Goal: Find specific page/section: Find specific page/section

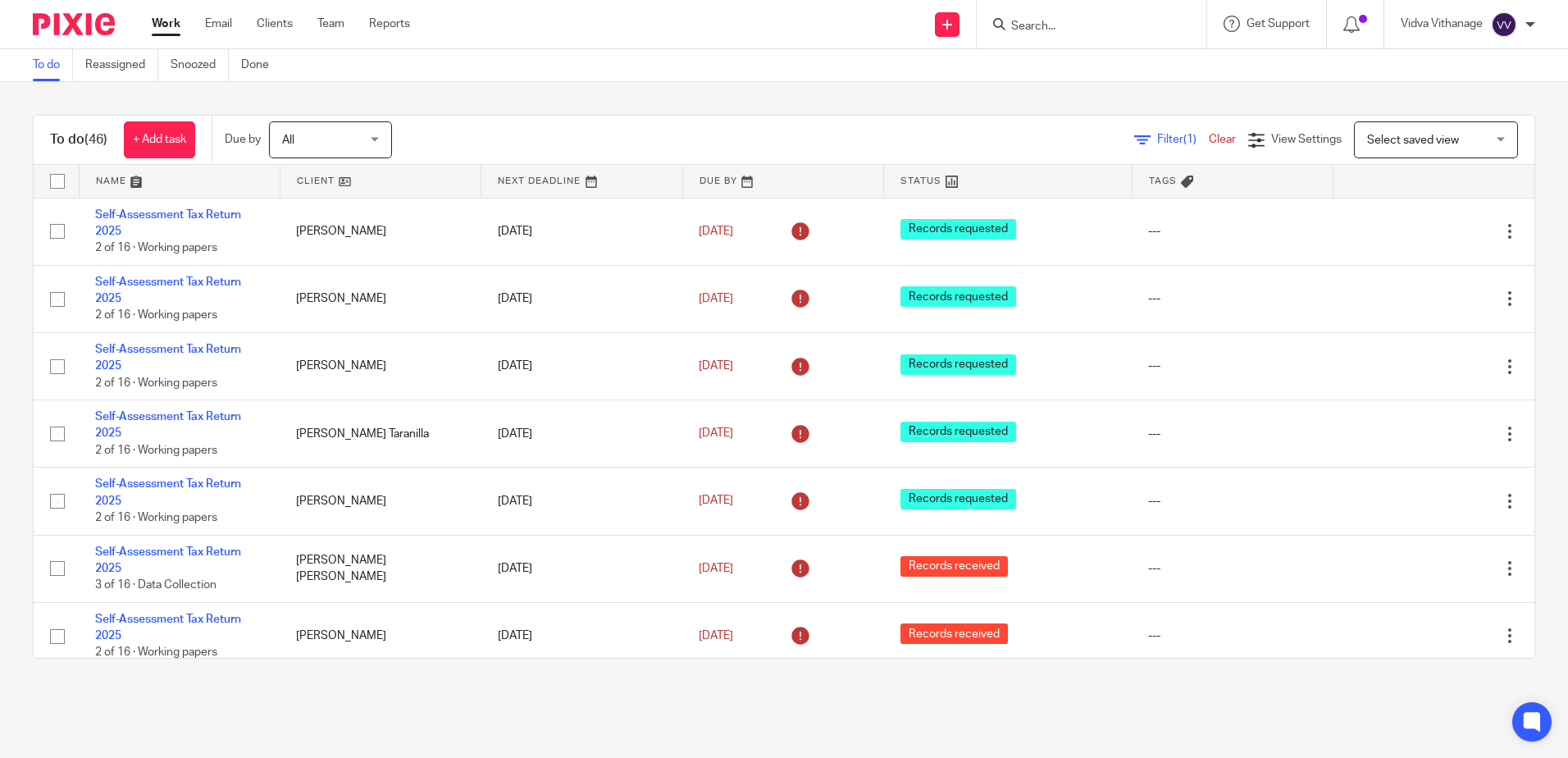
click at [1081, 29] on input "Search" at bounding box center [1083, 27] width 148 height 15
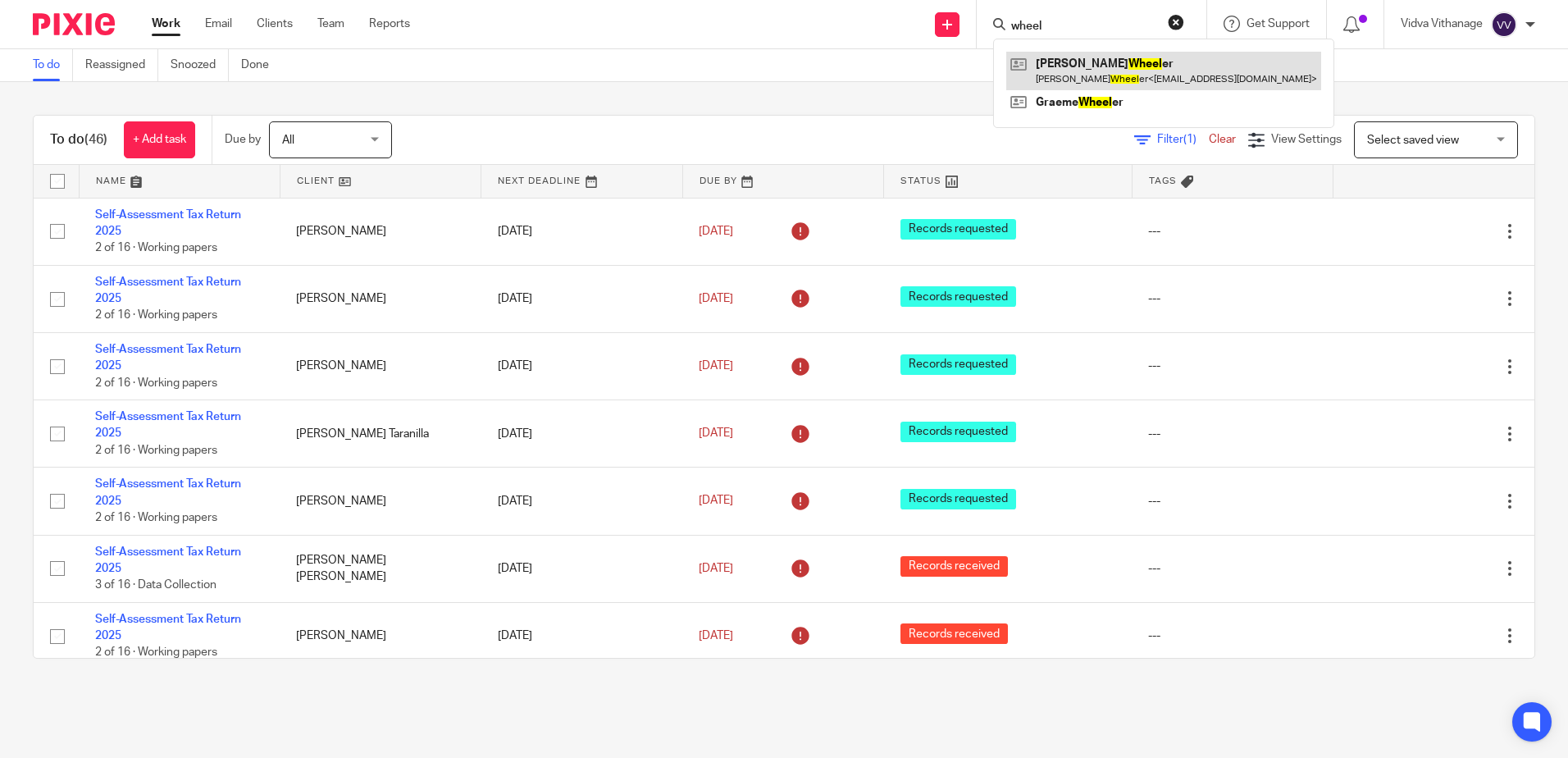
type input "wheel"
click at [1041, 69] on link at bounding box center [1163, 70] width 315 height 37
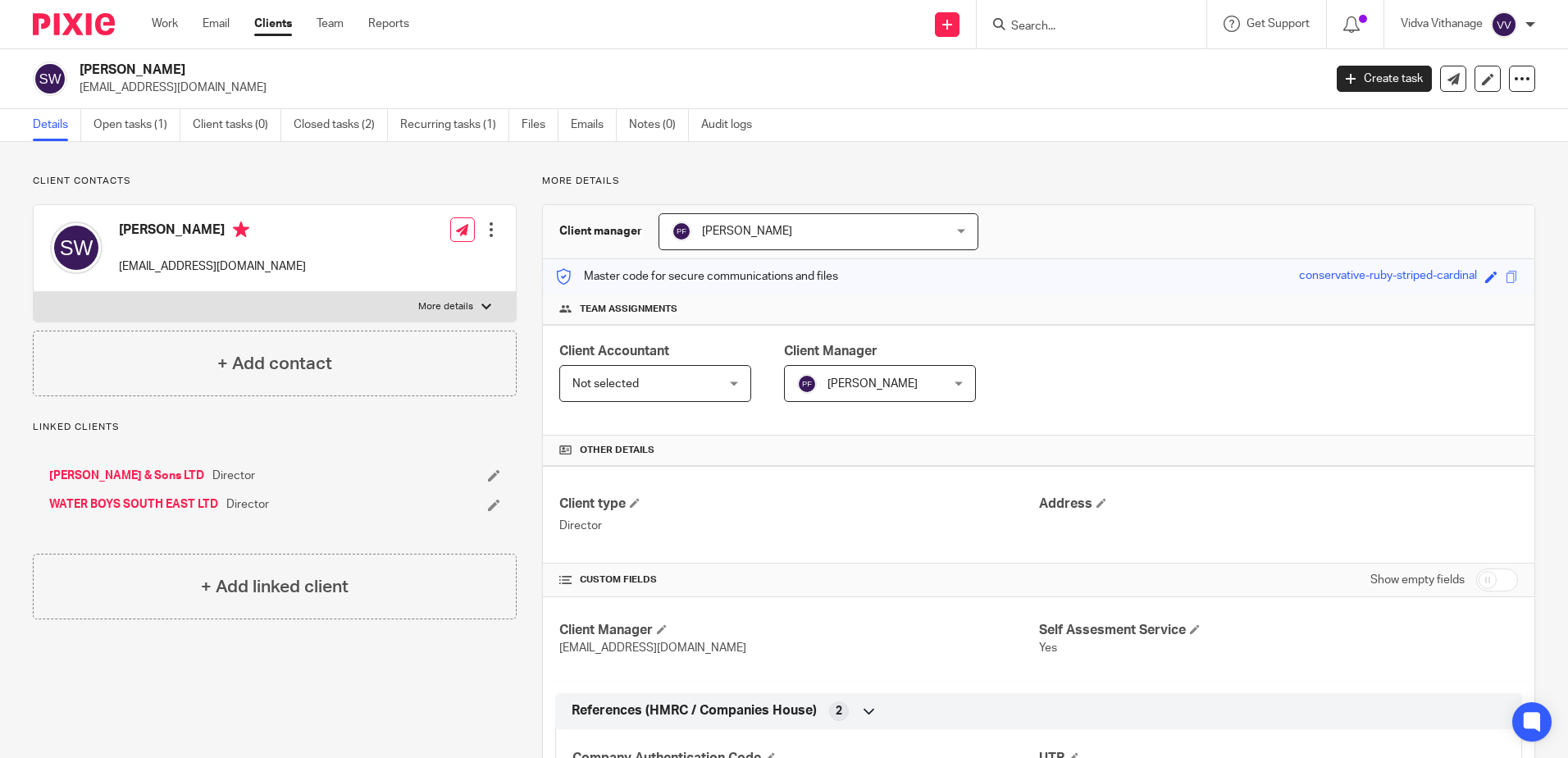
click at [141, 477] on link "[PERSON_NAME] & Sons LTD" at bounding box center [126, 475] width 155 height 16
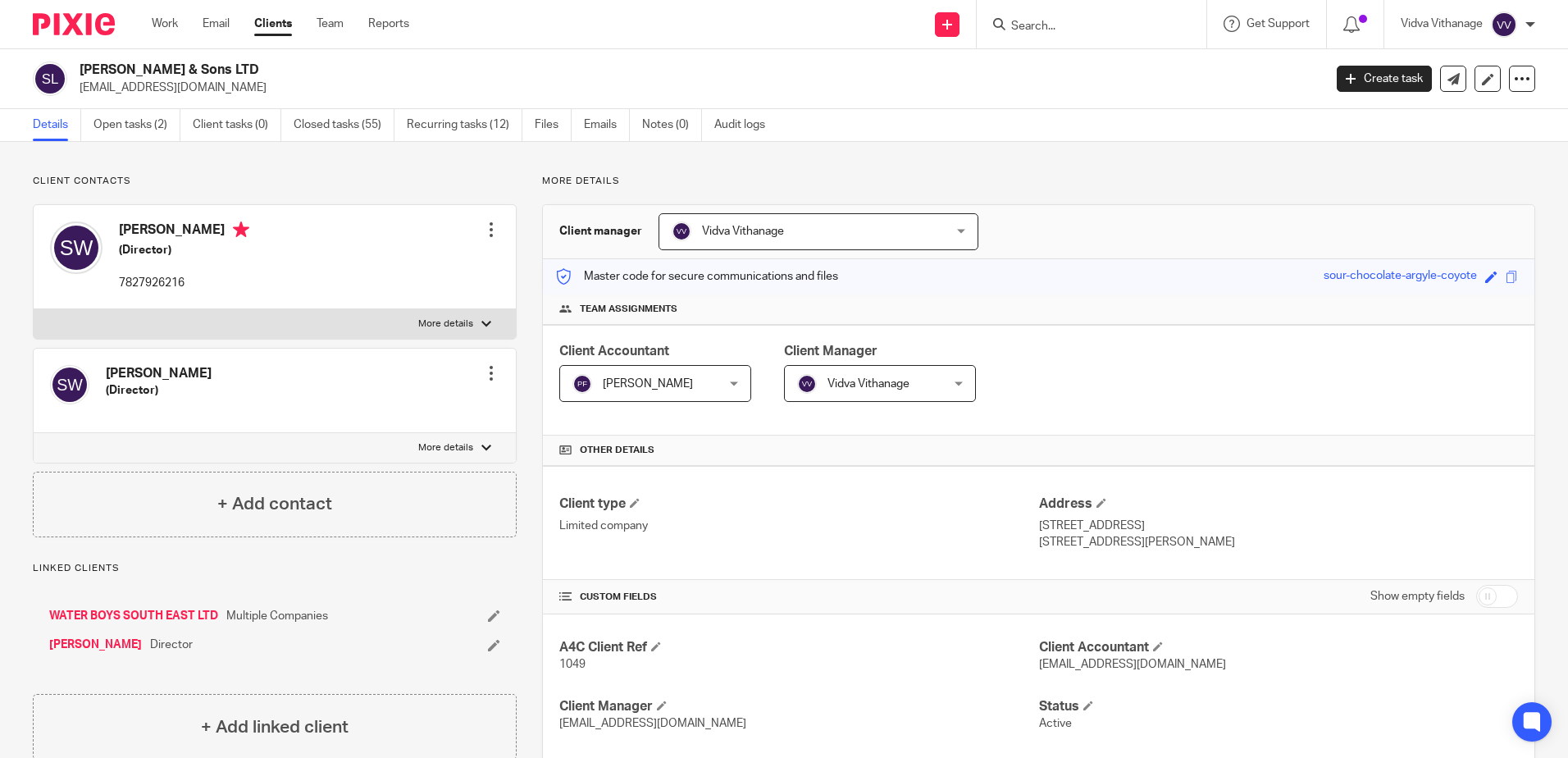
click at [1080, 20] on input "Search" at bounding box center [1083, 27] width 148 height 15
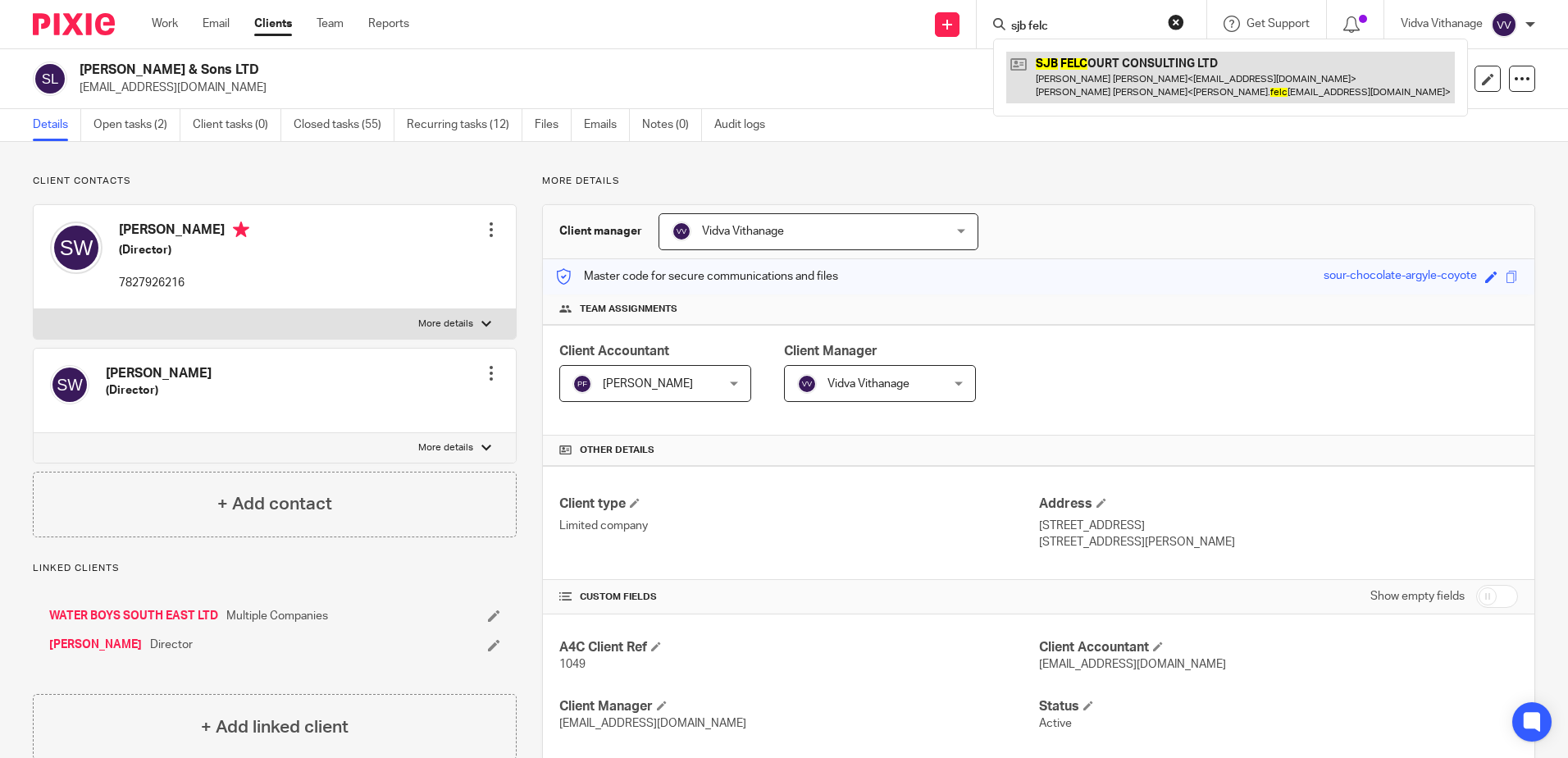
type input "sjb felc"
click at [1126, 79] on link at bounding box center [1230, 77] width 448 height 51
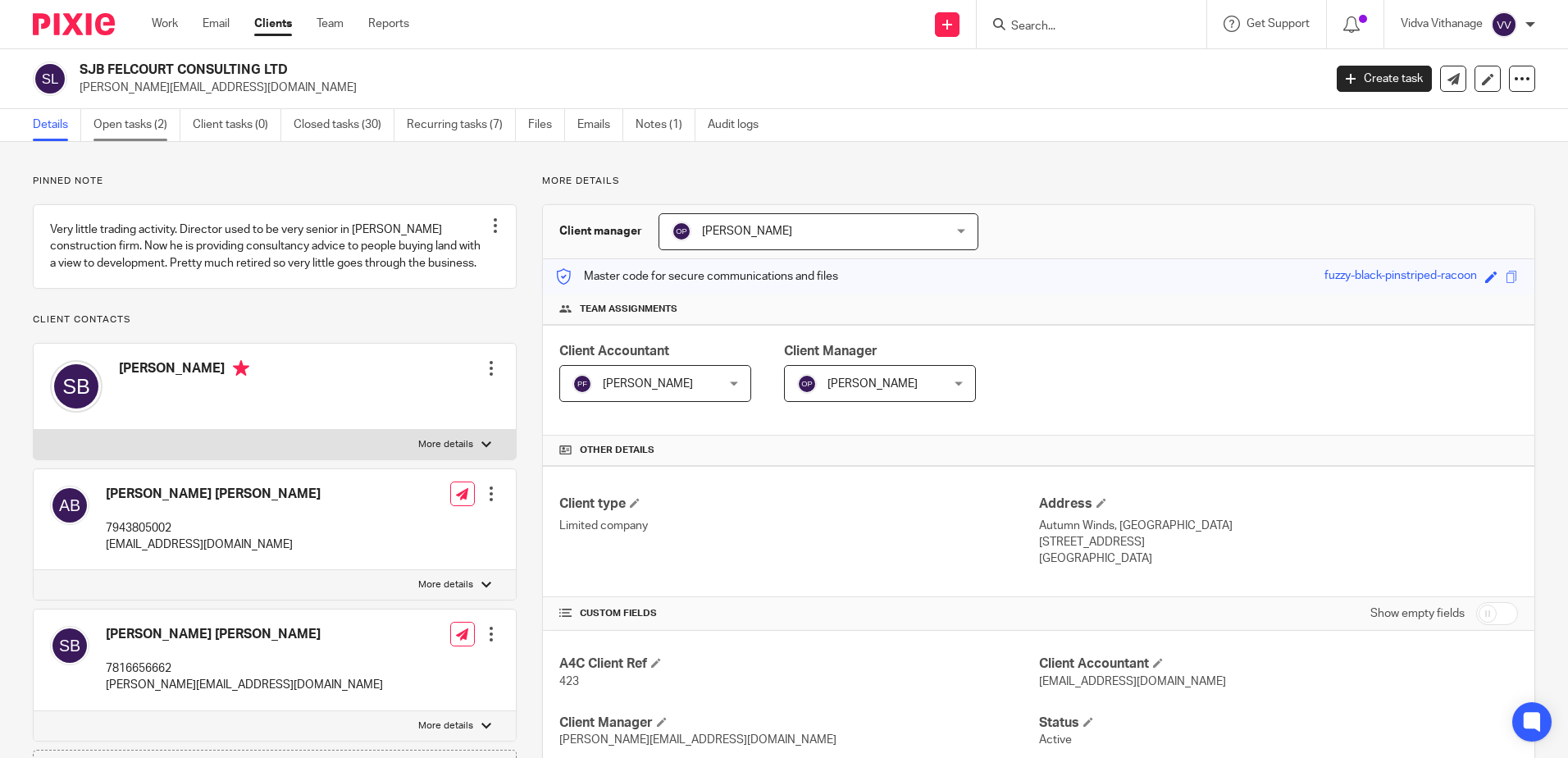
click at [134, 110] on link "Open tasks (2)" at bounding box center [137, 125] width 87 height 32
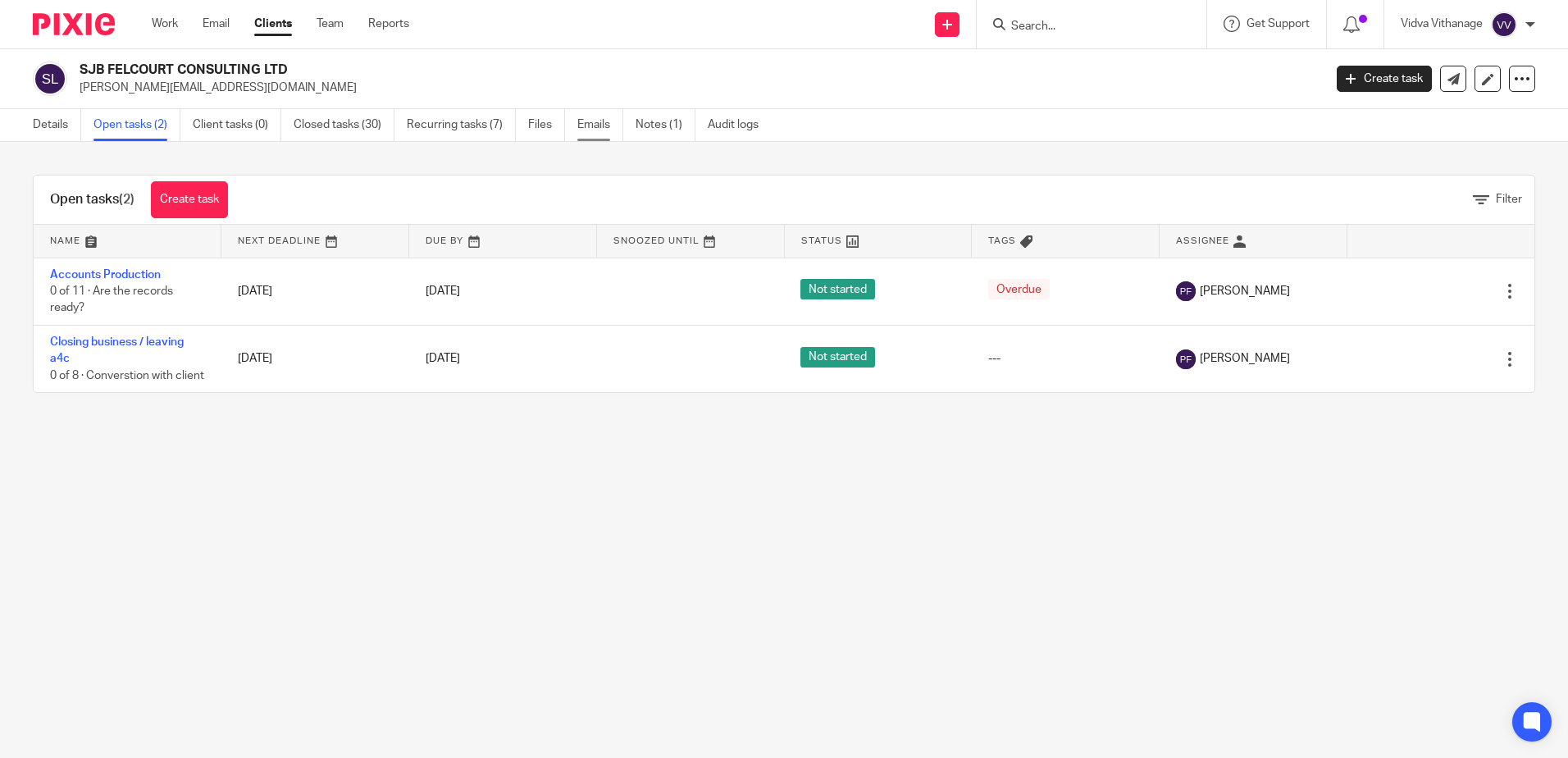
click at [584, 131] on link "Emails" at bounding box center [600, 125] width 46 height 32
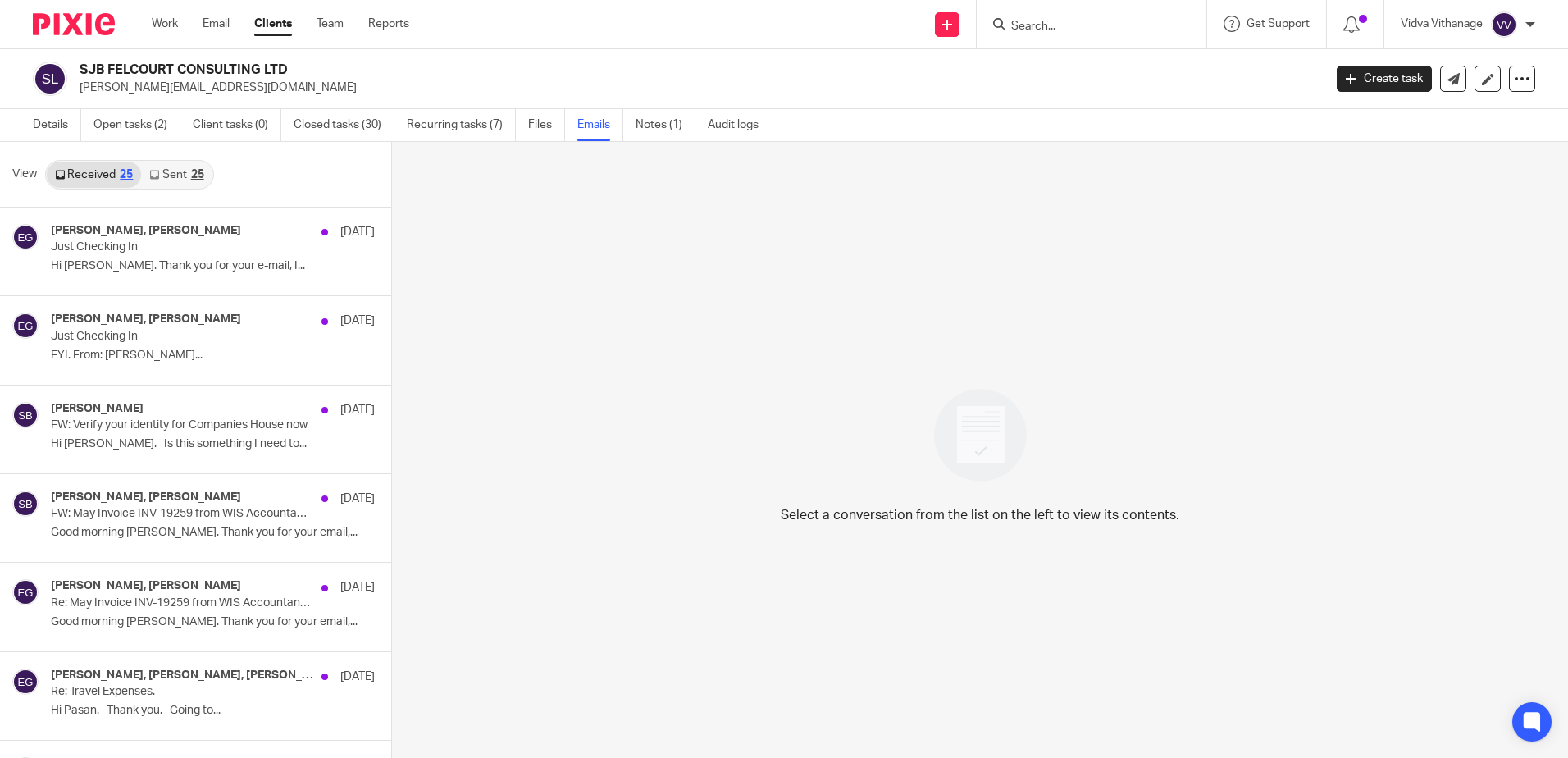
click at [173, 176] on link "Sent 25" at bounding box center [176, 174] width 70 height 26
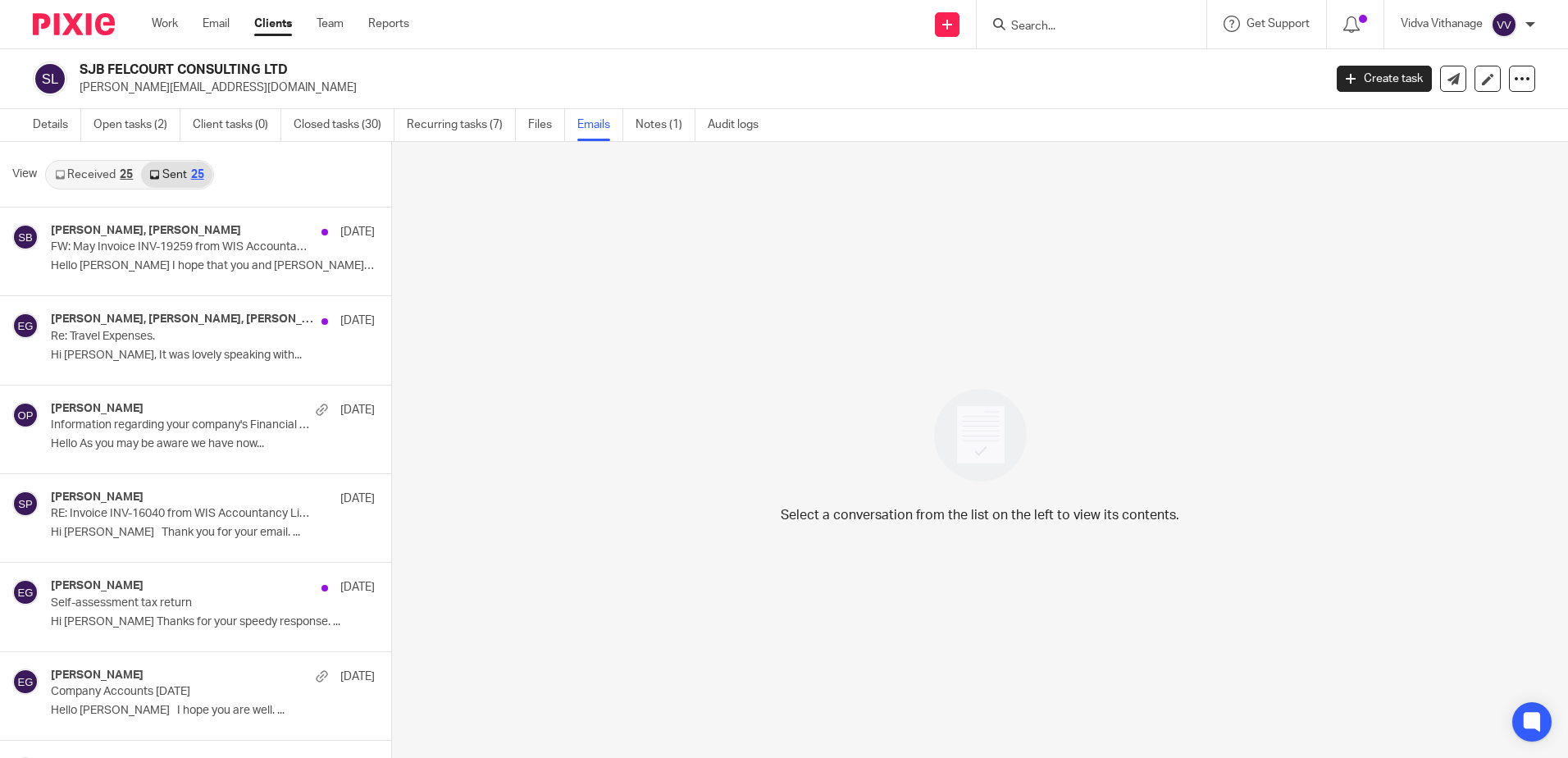
scroll to position [3, 0]
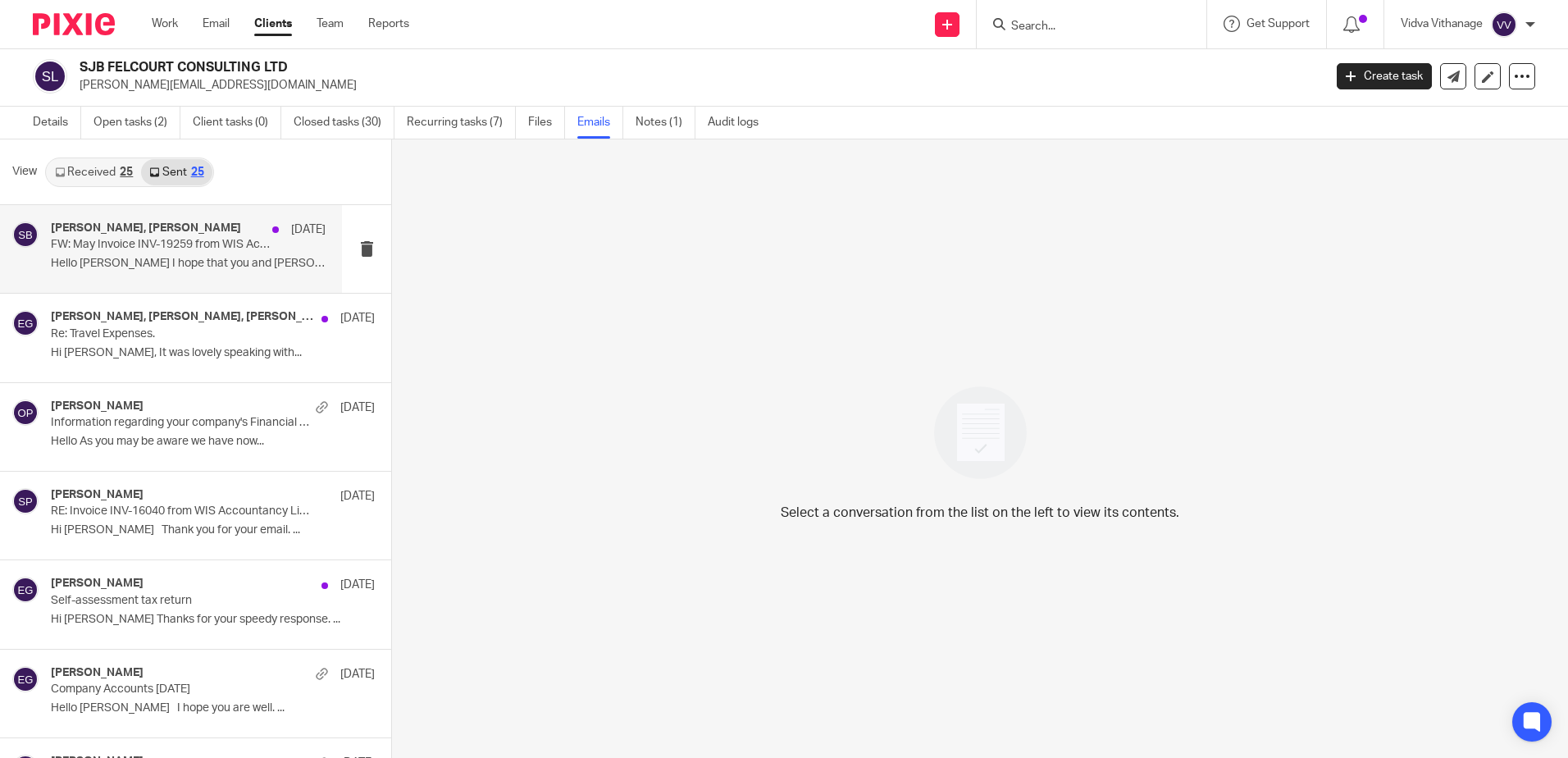
click at [116, 282] on div "Simon Brown, Esther Guy 7 May FW: May Invoice INV-19259 from WIS Accountancy Li…" at bounding box center [171, 248] width 342 height 88
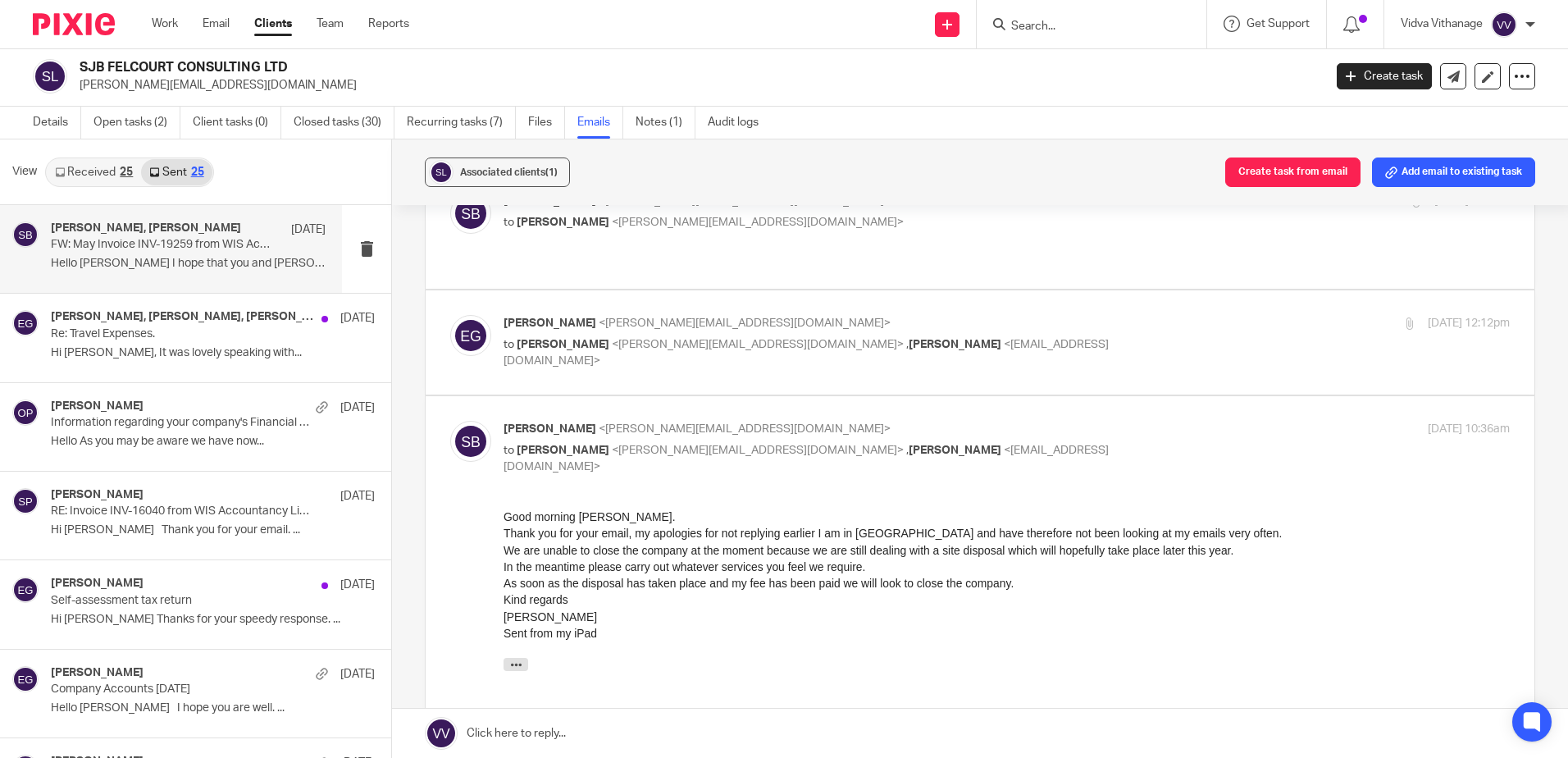
scroll to position [101, 0]
click at [655, 326] on div "Esther Guy <esther@a4cgroup.co.uk> to Simon Brown <simon.felcourt@yahoo.com> , …" at bounding box center [979, 342] width 1059 height 55
click at [728, 314] on p "Esther Guy <esther@a4cgroup.co.uk>" at bounding box center [839, 322] width 671 height 17
checkbox input "true"
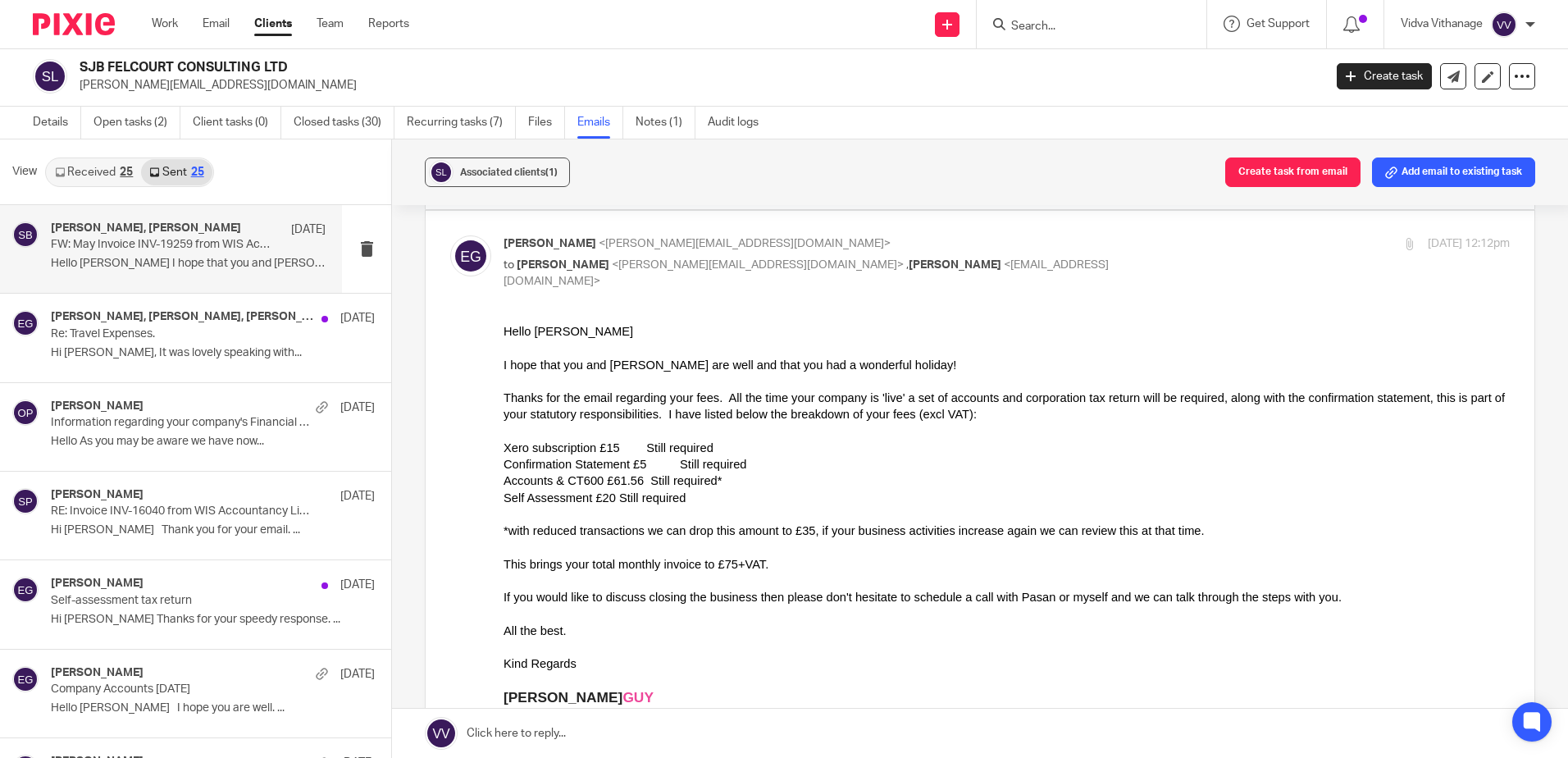
scroll to position [181, 0]
click at [121, 329] on p "Re: Travel Expenses." at bounding box center [160, 335] width 220 height 14
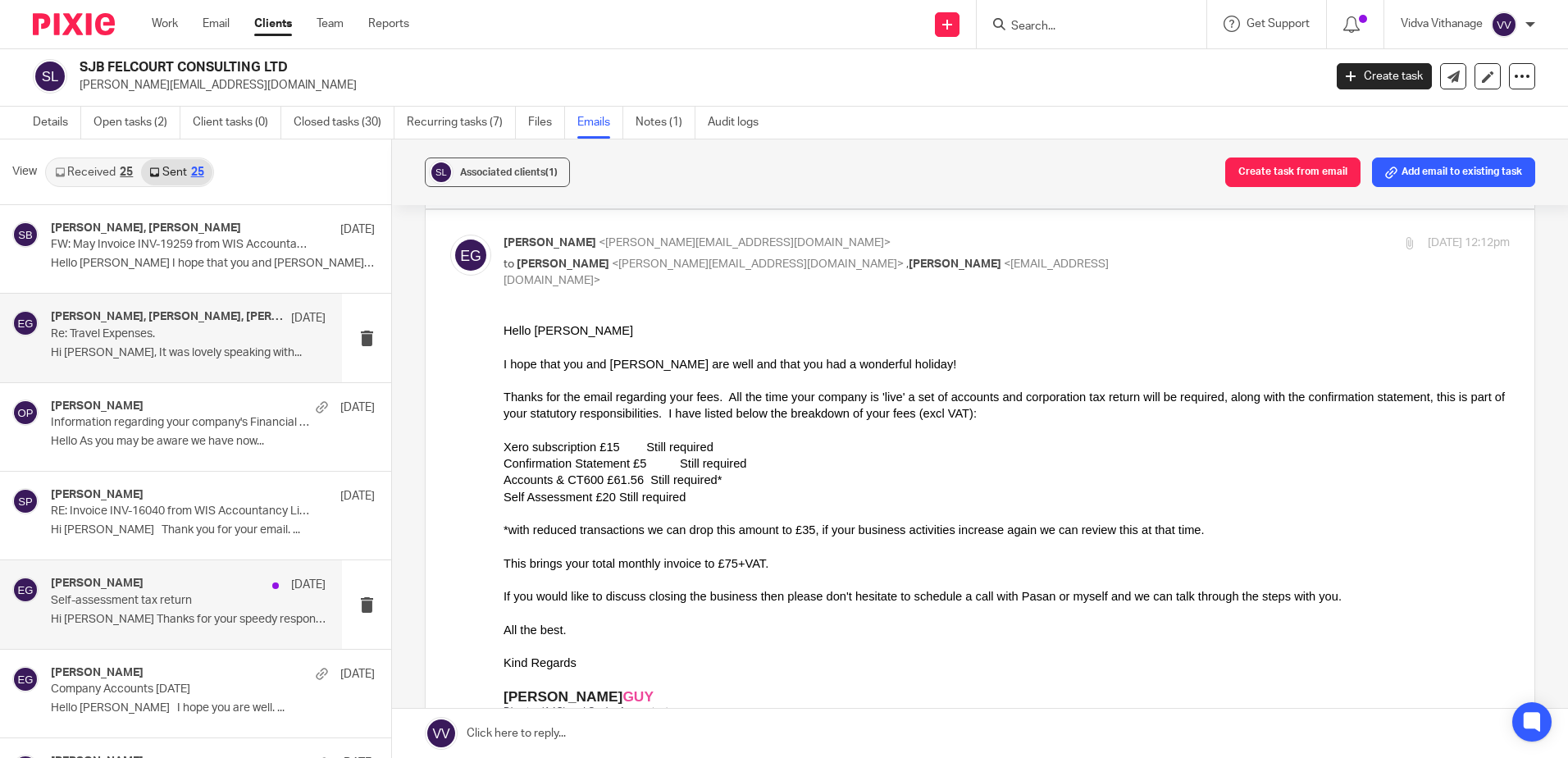
click at [201, 609] on div "Esther Guy 7 Jan Self-assessment tax return Hi Simon Thanks for your speedy res…" at bounding box center [188, 604] width 275 height 55
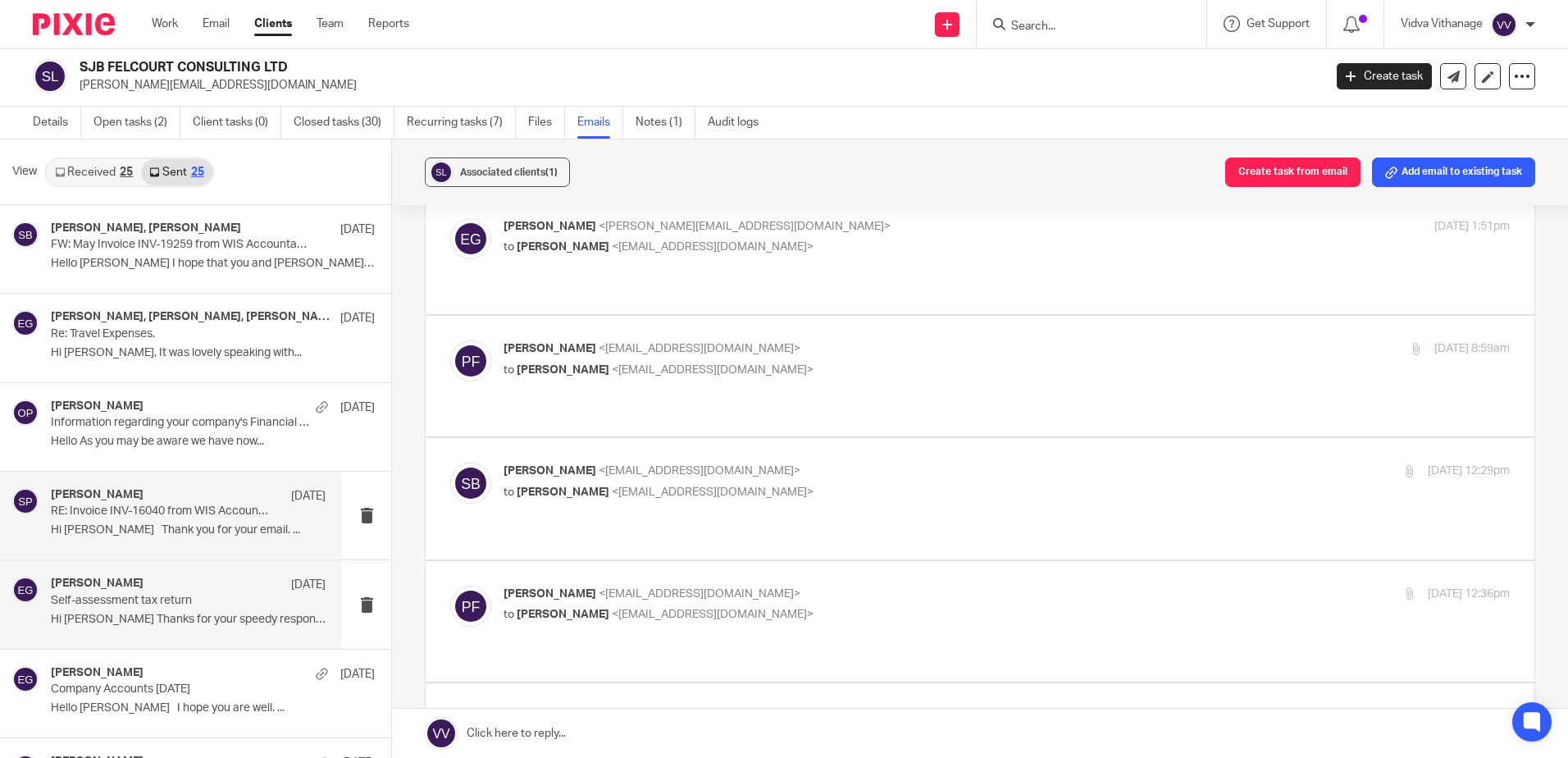
scroll to position [0, 0]
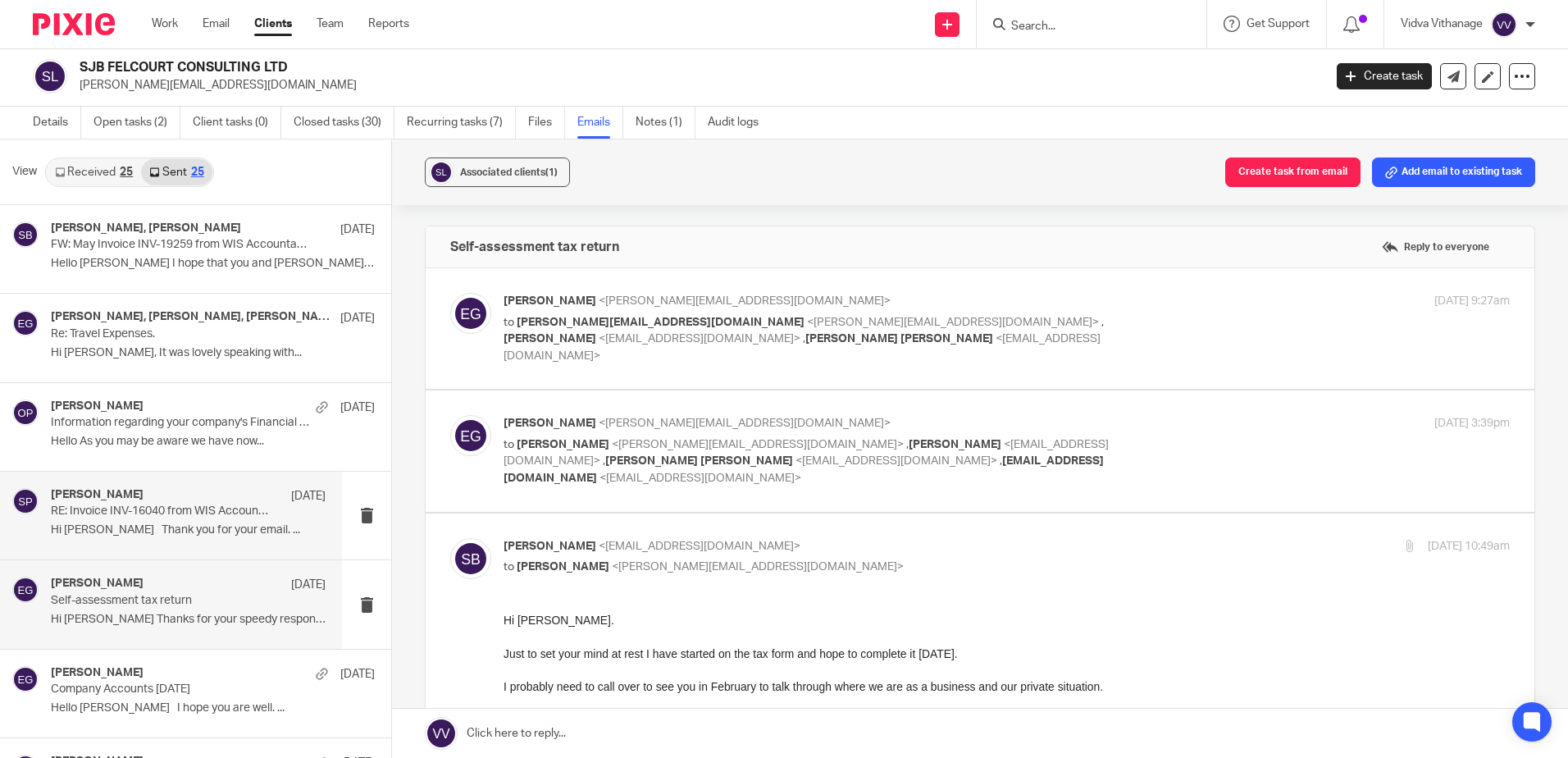
click at [174, 496] on div "Sarah Parsons 27 Jan" at bounding box center [188, 496] width 275 height 16
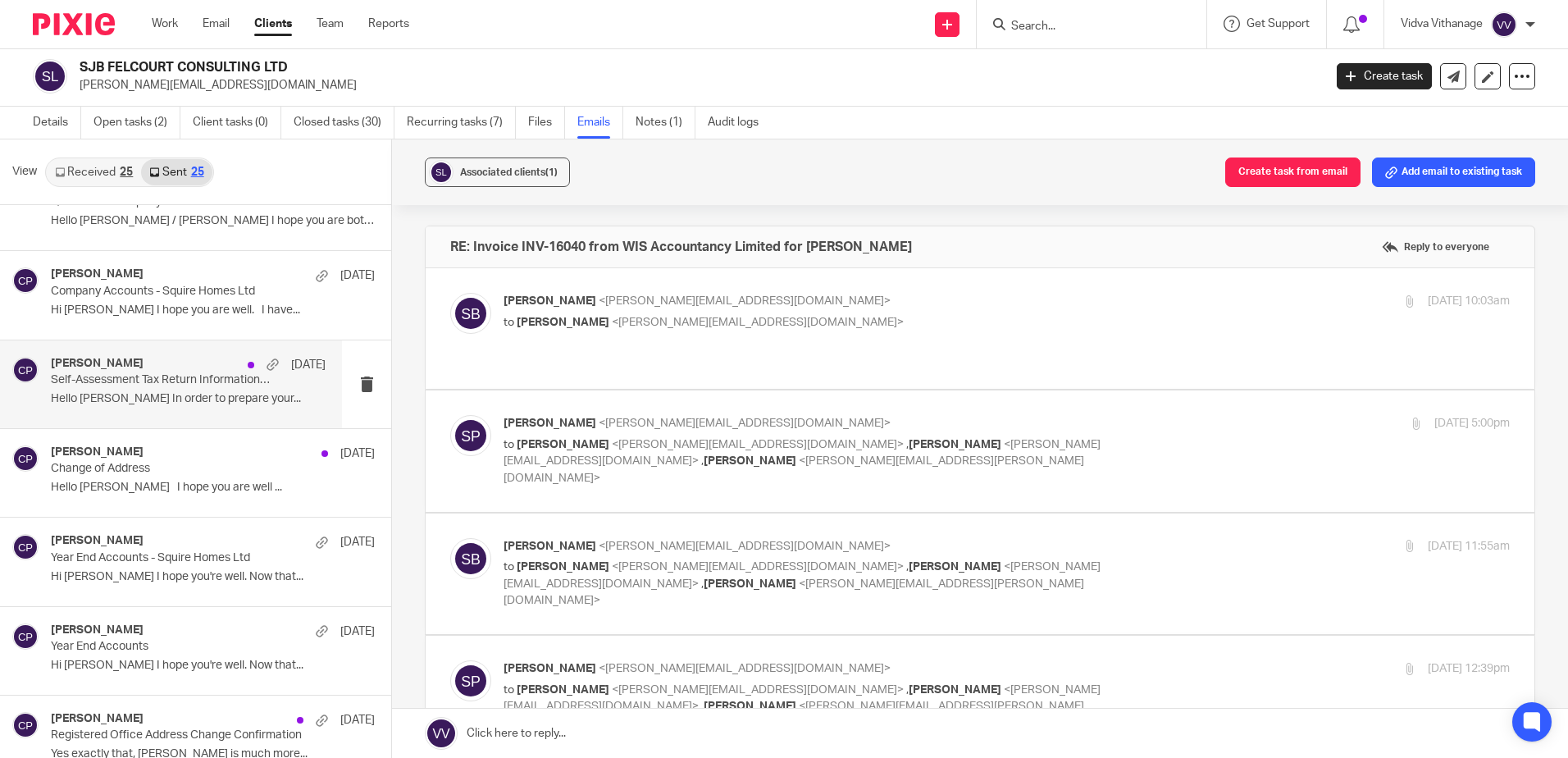
scroll to position [754, 0]
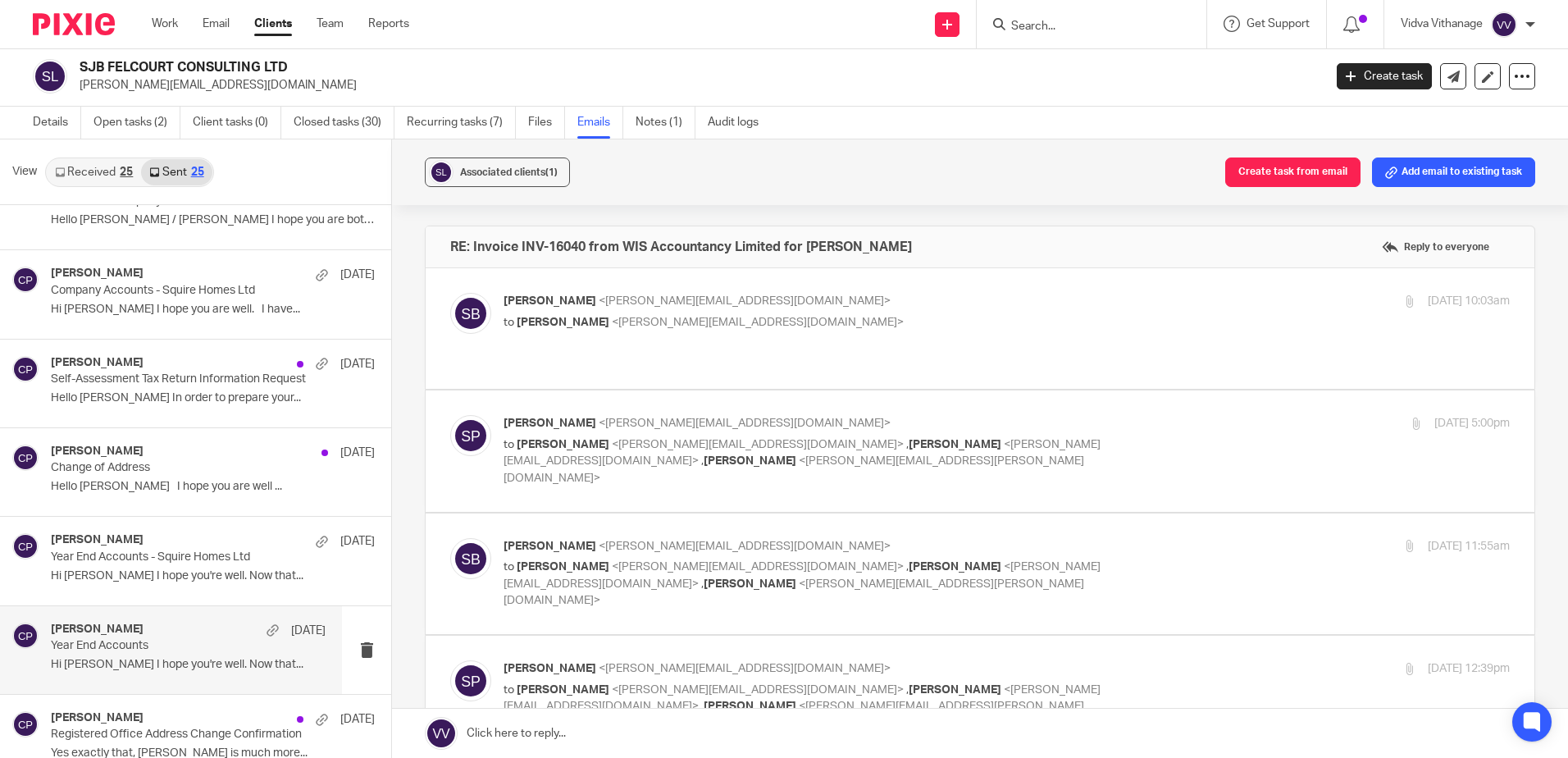
click at [139, 657] on p "Hi Simon I hope you're well. Now that..." at bounding box center [188, 665] width 275 height 14
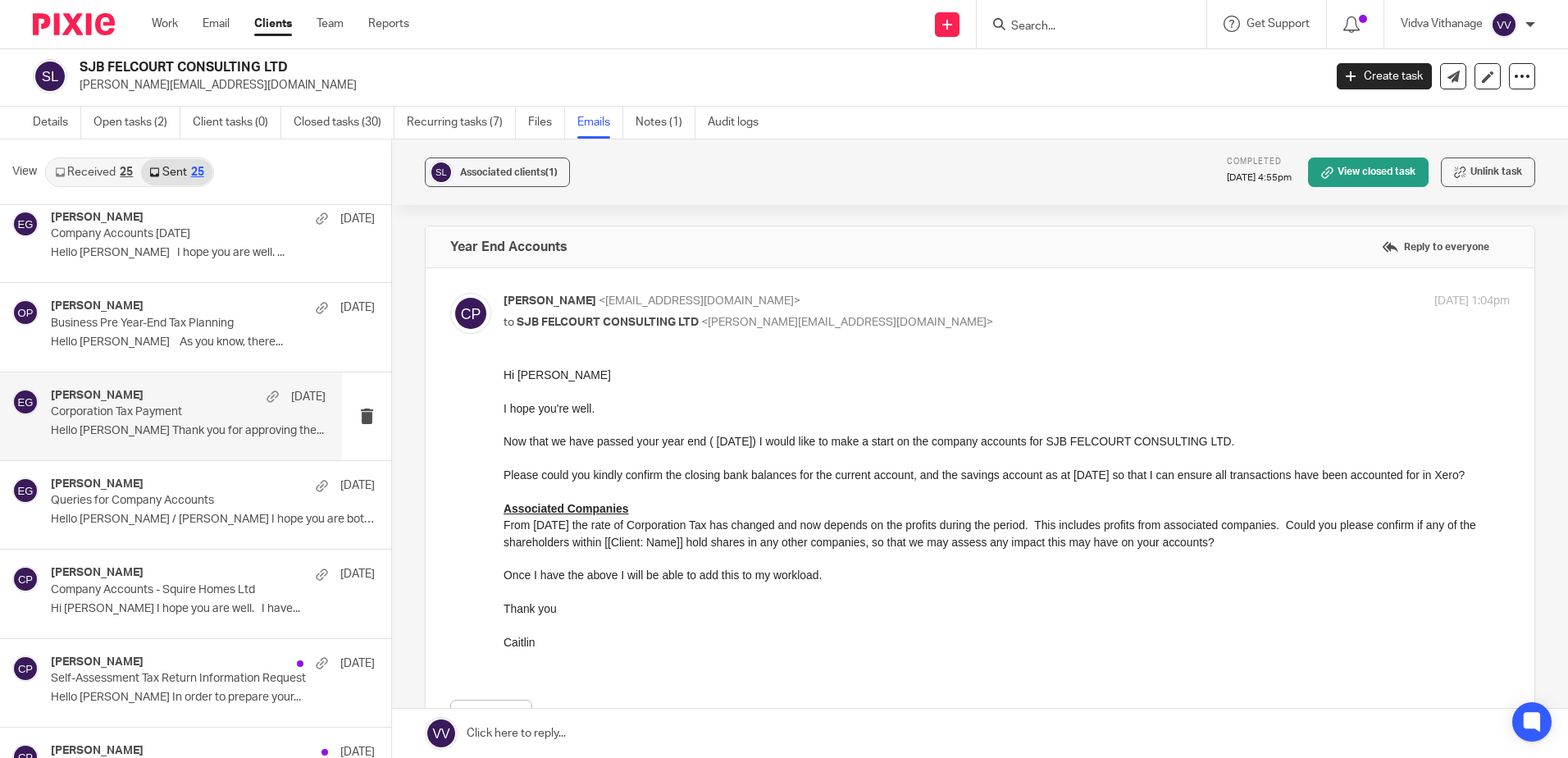
scroll to position [407, 0]
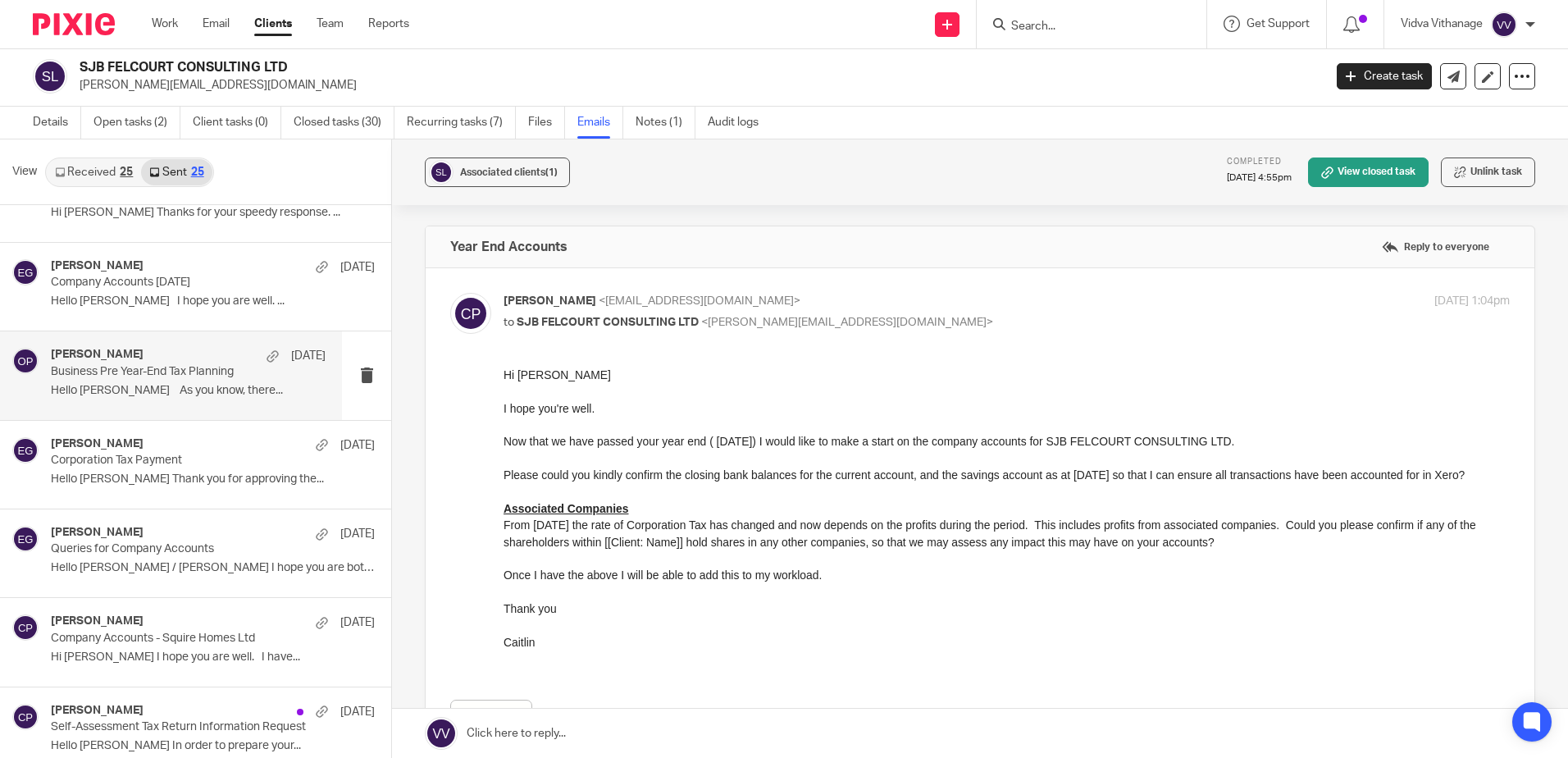
click at [149, 345] on div "Oliver Pickles 2 Nov Business Pre Year-End Tax Planning Hello Simon As you know…" at bounding box center [171, 375] width 342 height 88
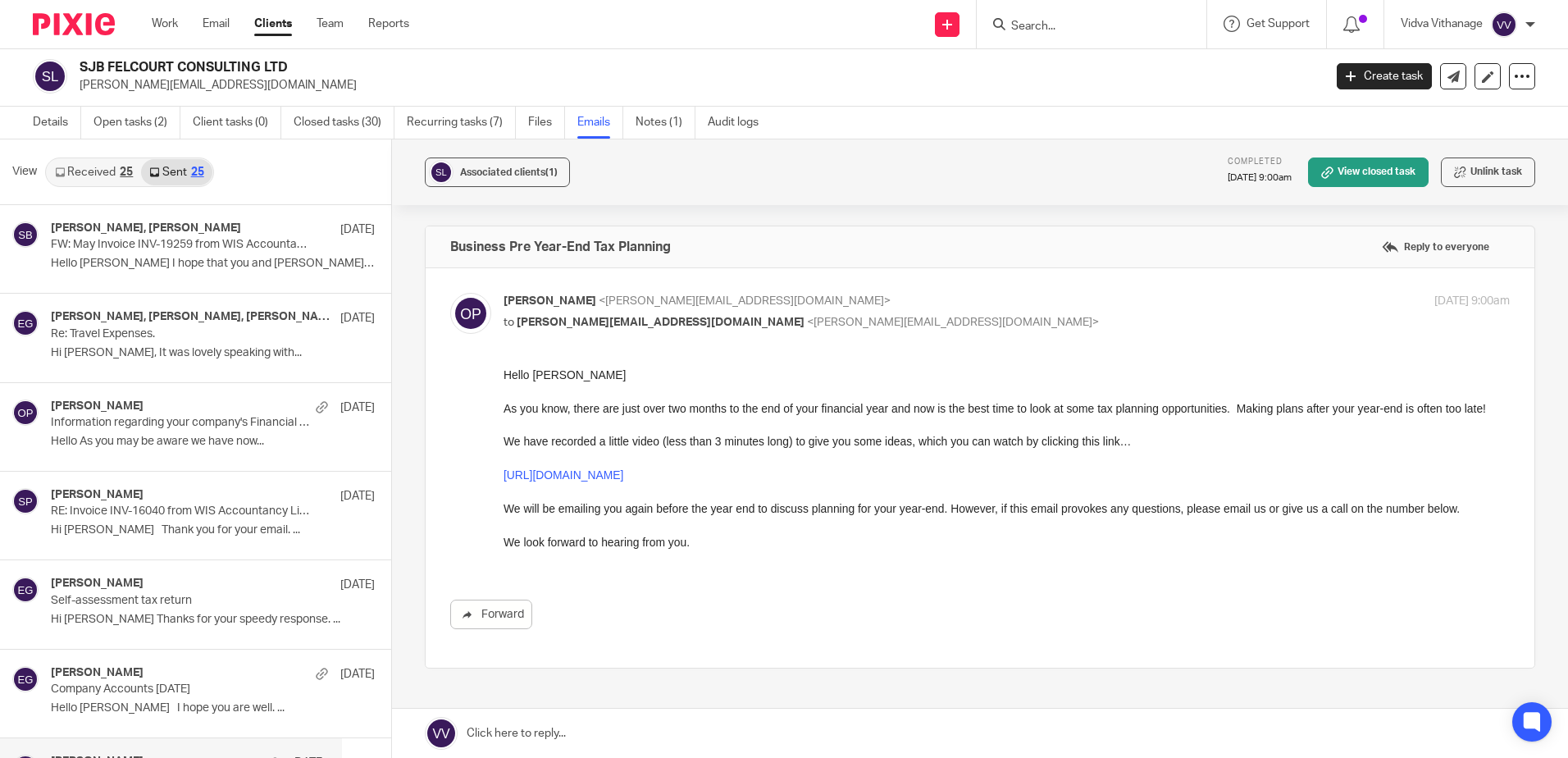
scroll to position [0, 0]
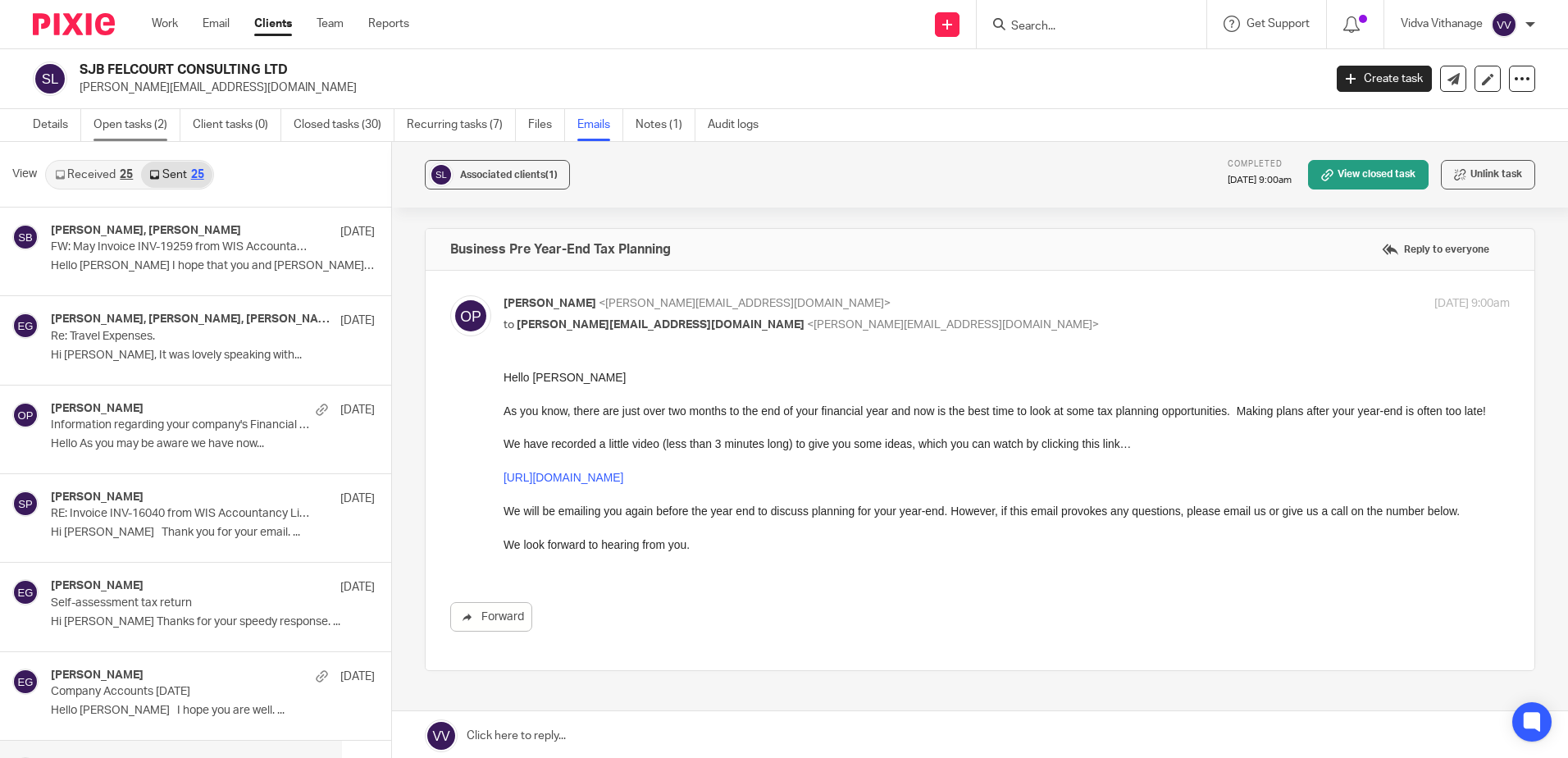
click at [155, 125] on link "Open tasks (2)" at bounding box center [137, 125] width 87 height 32
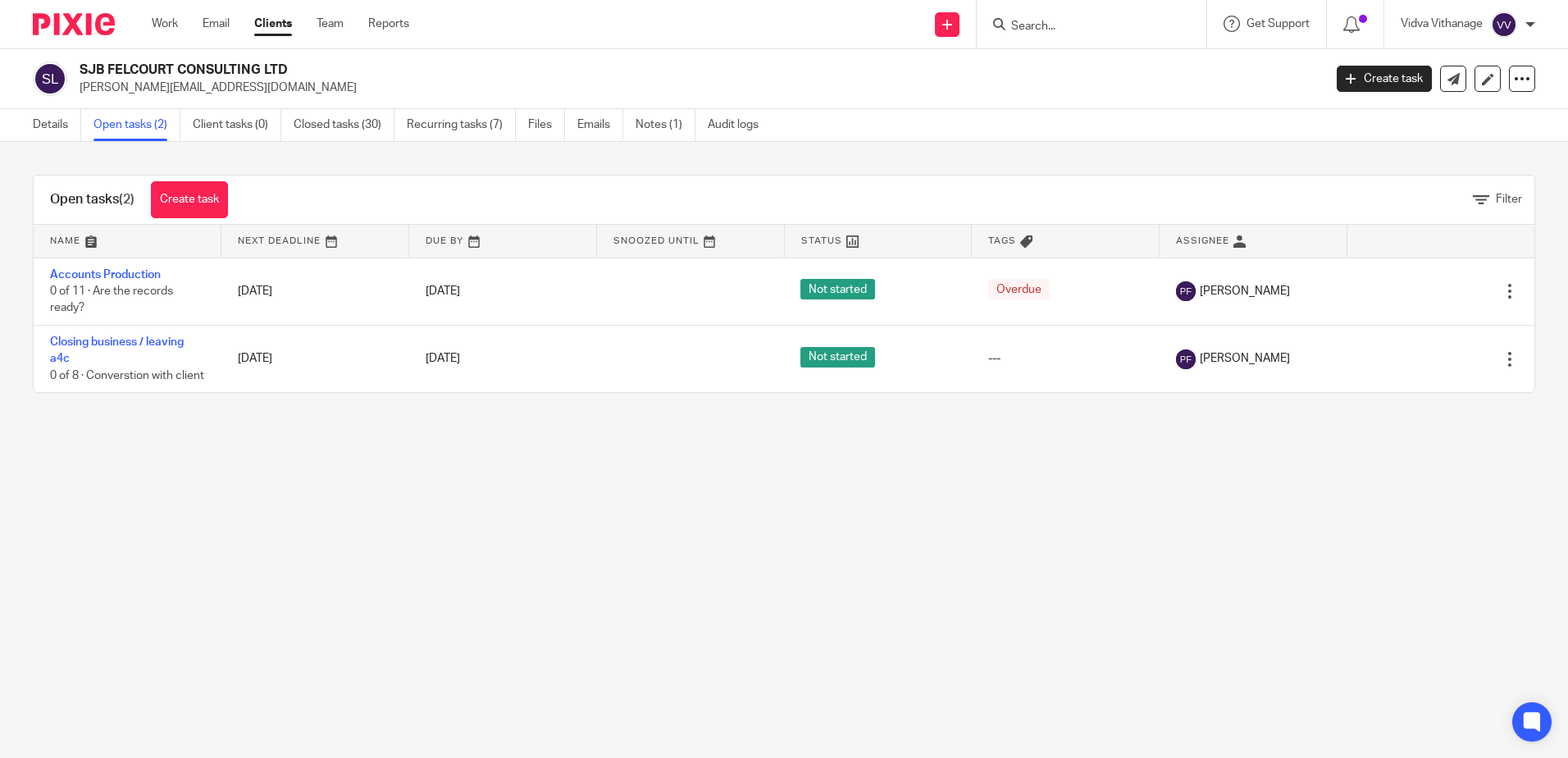
click at [1054, 24] on input "Search" at bounding box center [1083, 27] width 148 height 15
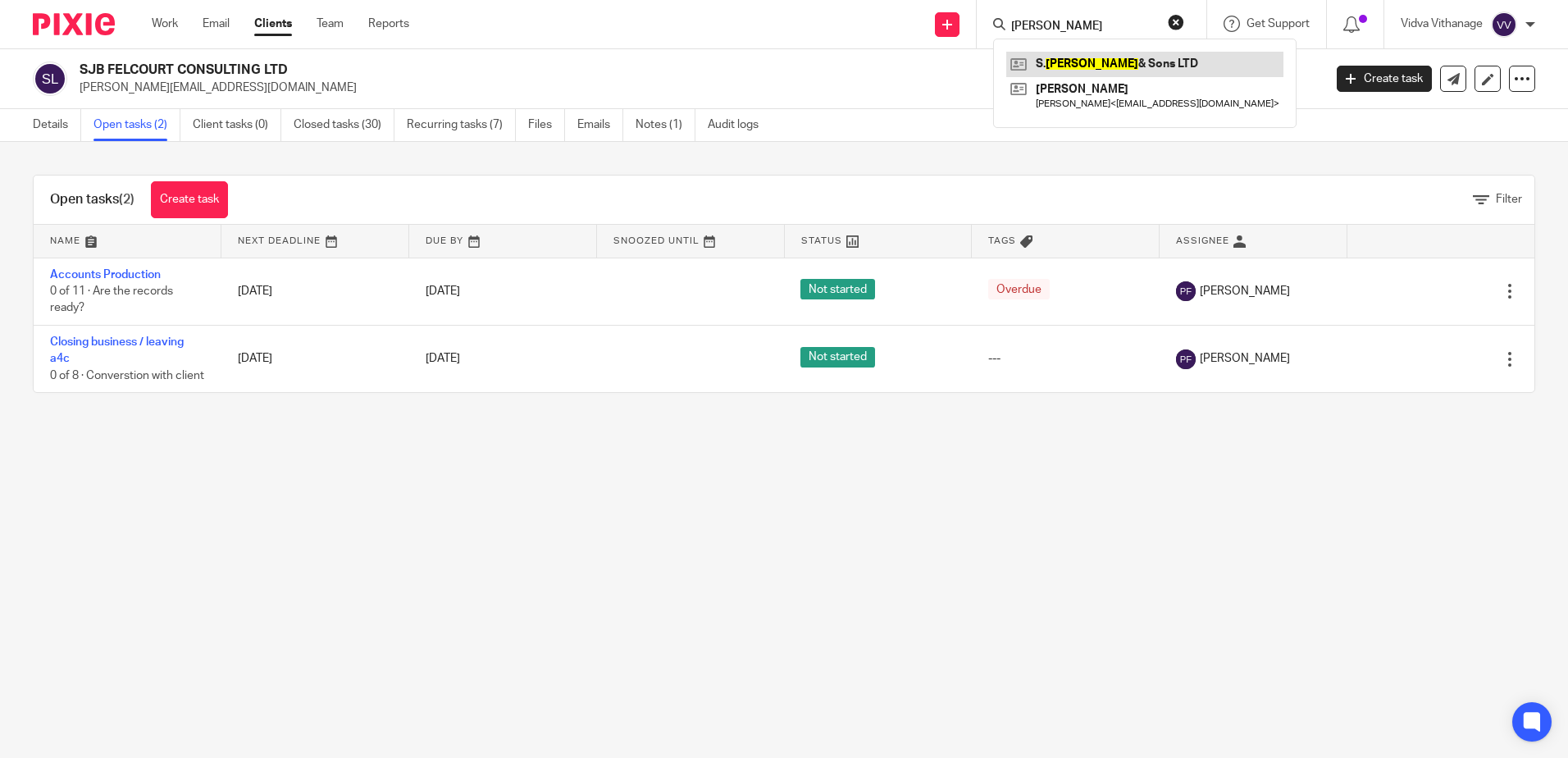
type input "weller"
click at [1106, 72] on link at bounding box center [1145, 64] width 277 height 25
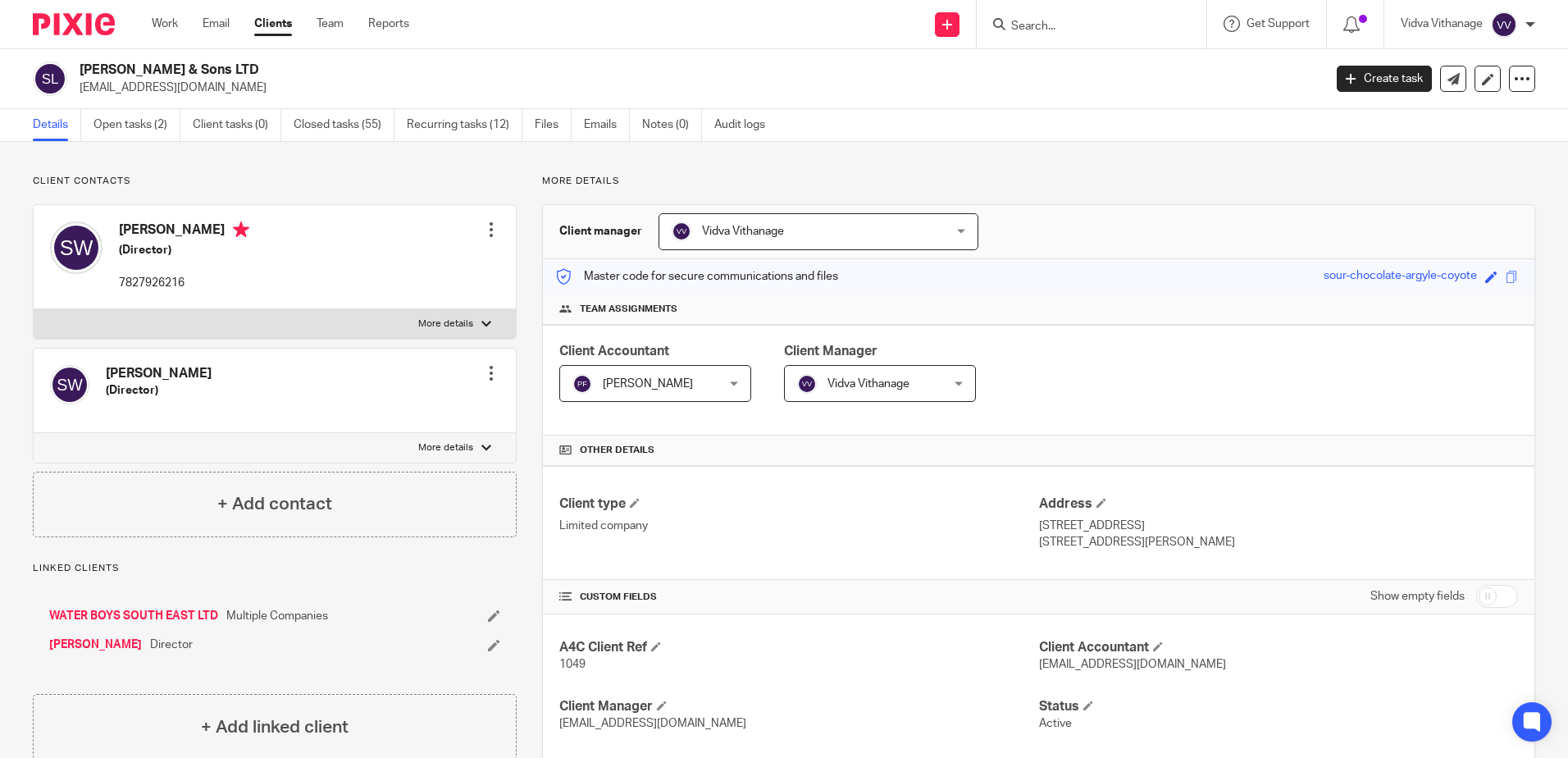
click at [1148, 27] on input "Search" at bounding box center [1083, 27] width 148 height 15
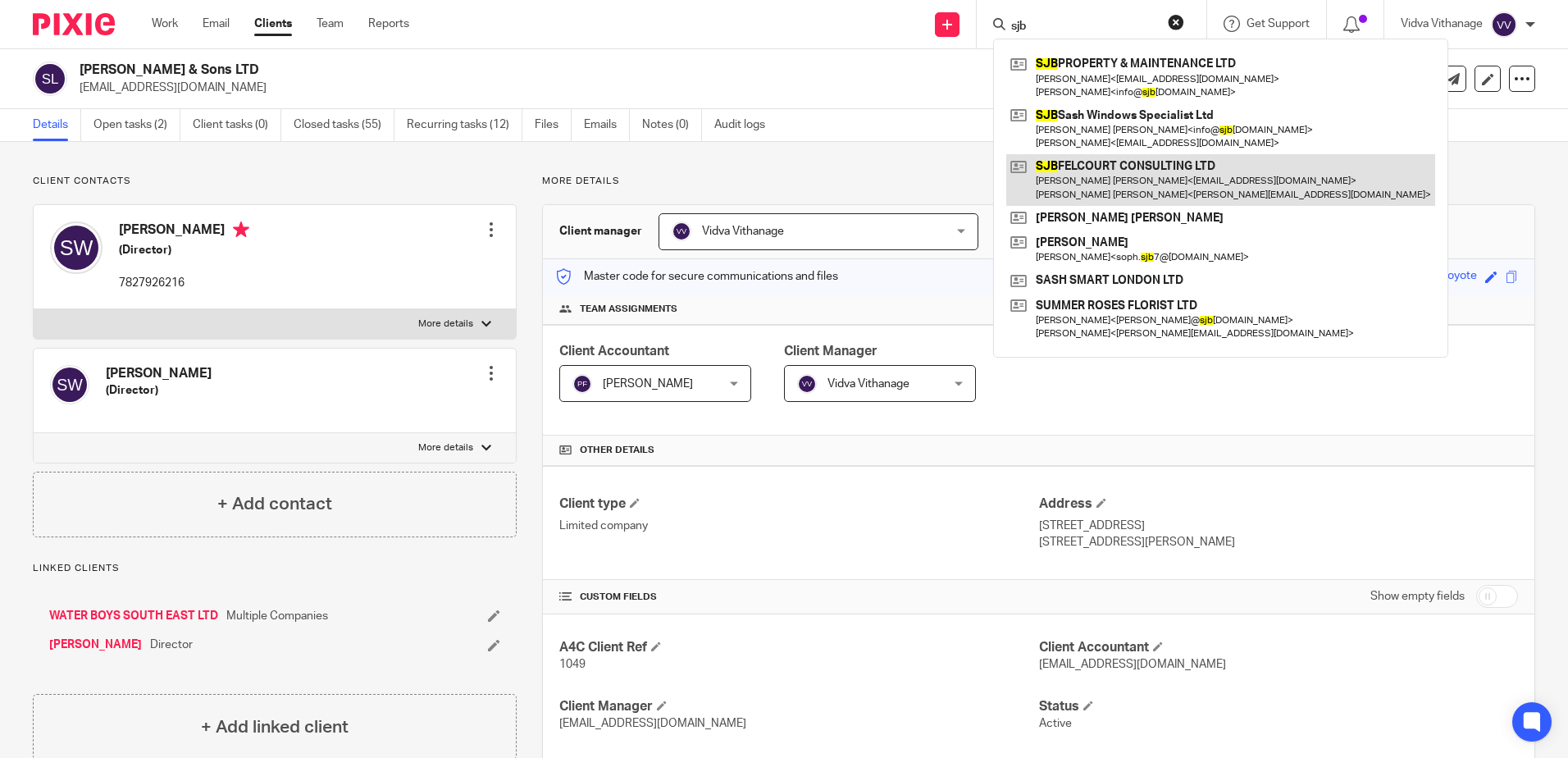
click at [1138, 171] on link at bounding box center [1220, 179] width 429 height 51
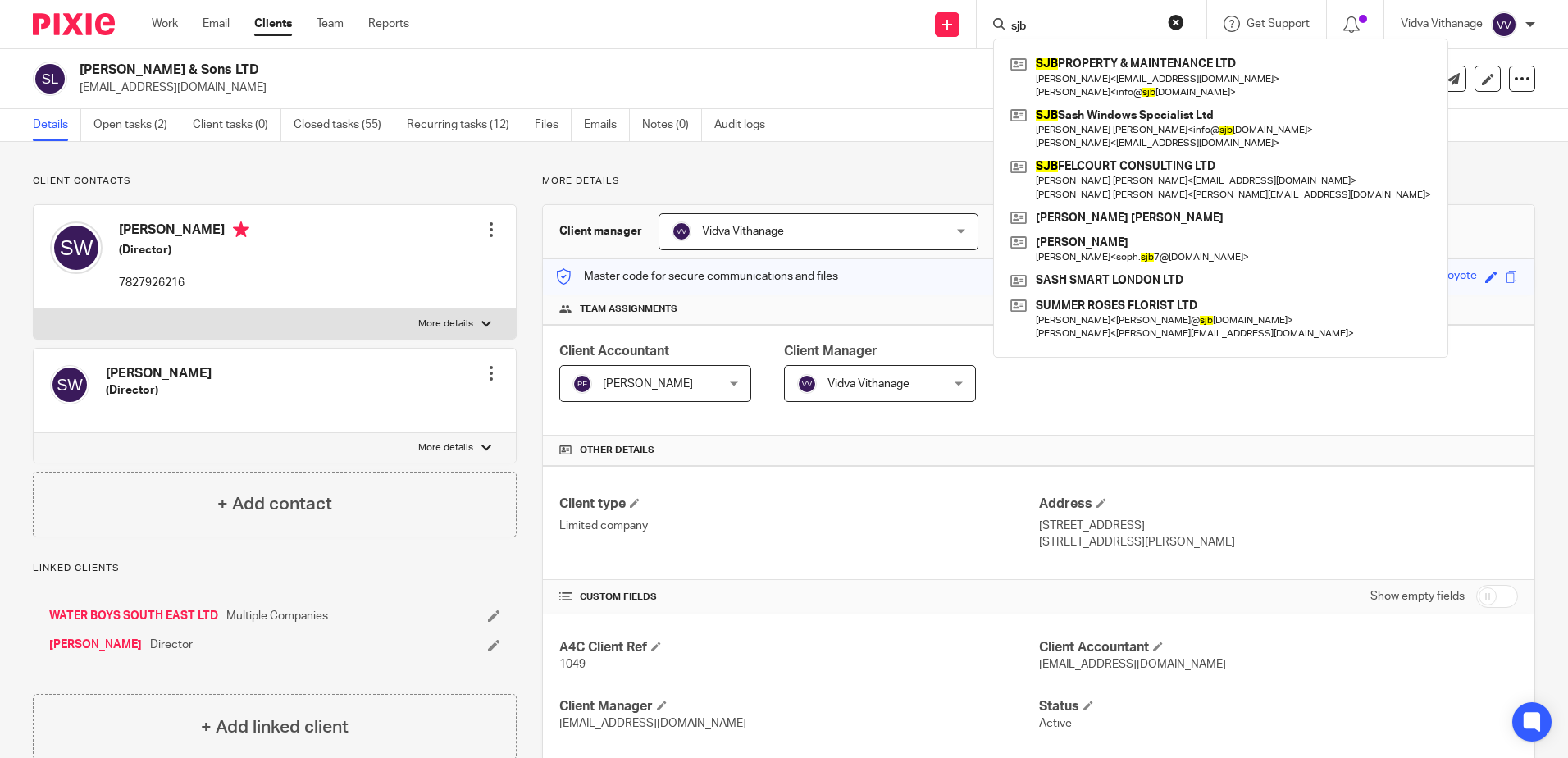
click at [1049, 18] on form "sjb" at bounding box center [1097, 24] width 174 height 20
click at [1041, 31] on input "sjb" at bounding box center [1083, 27] width 148 height 15
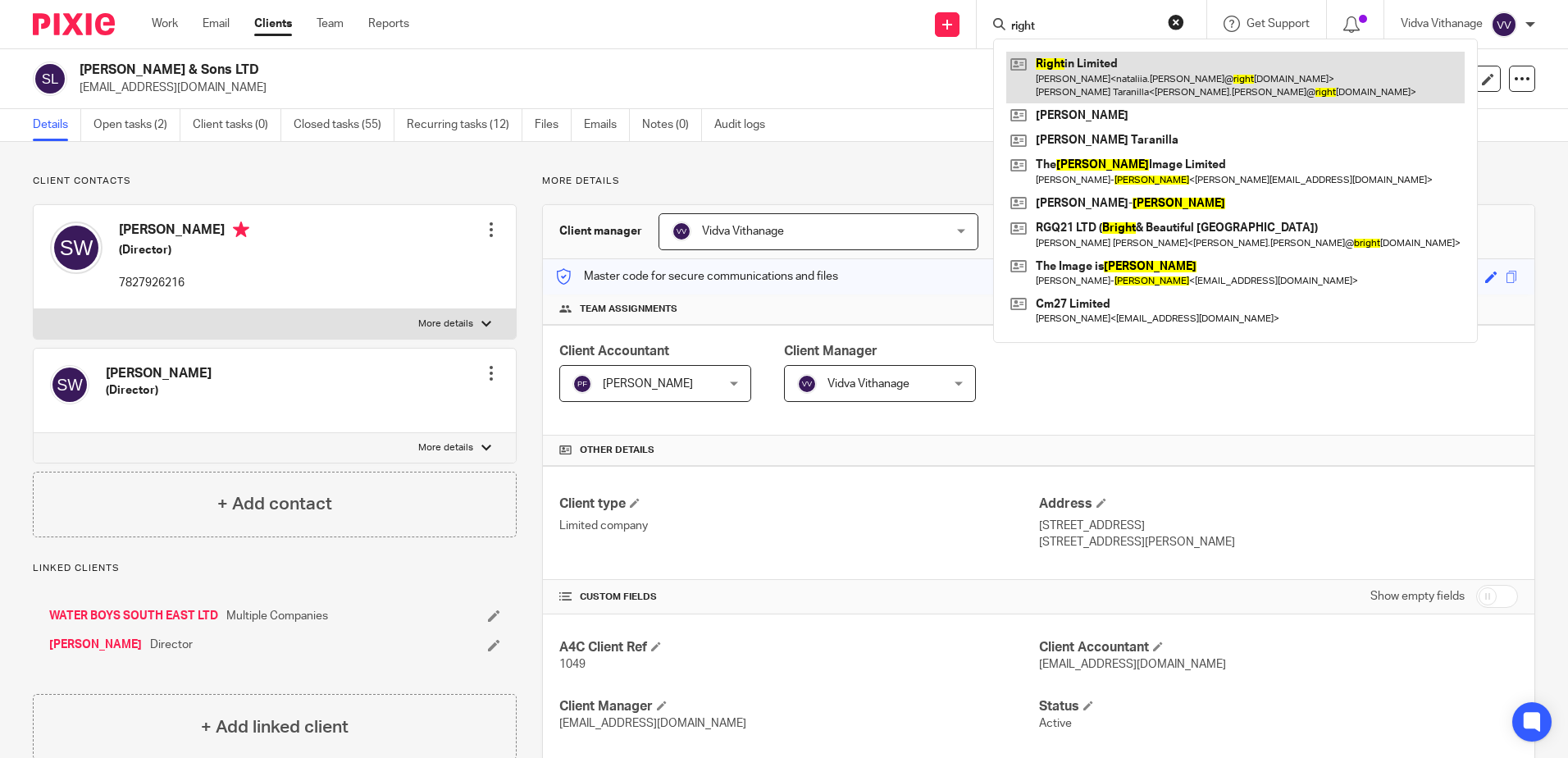
type input "right"
click at [1163, 72] on link at bounding box center [1234, 77] width 458 height 51
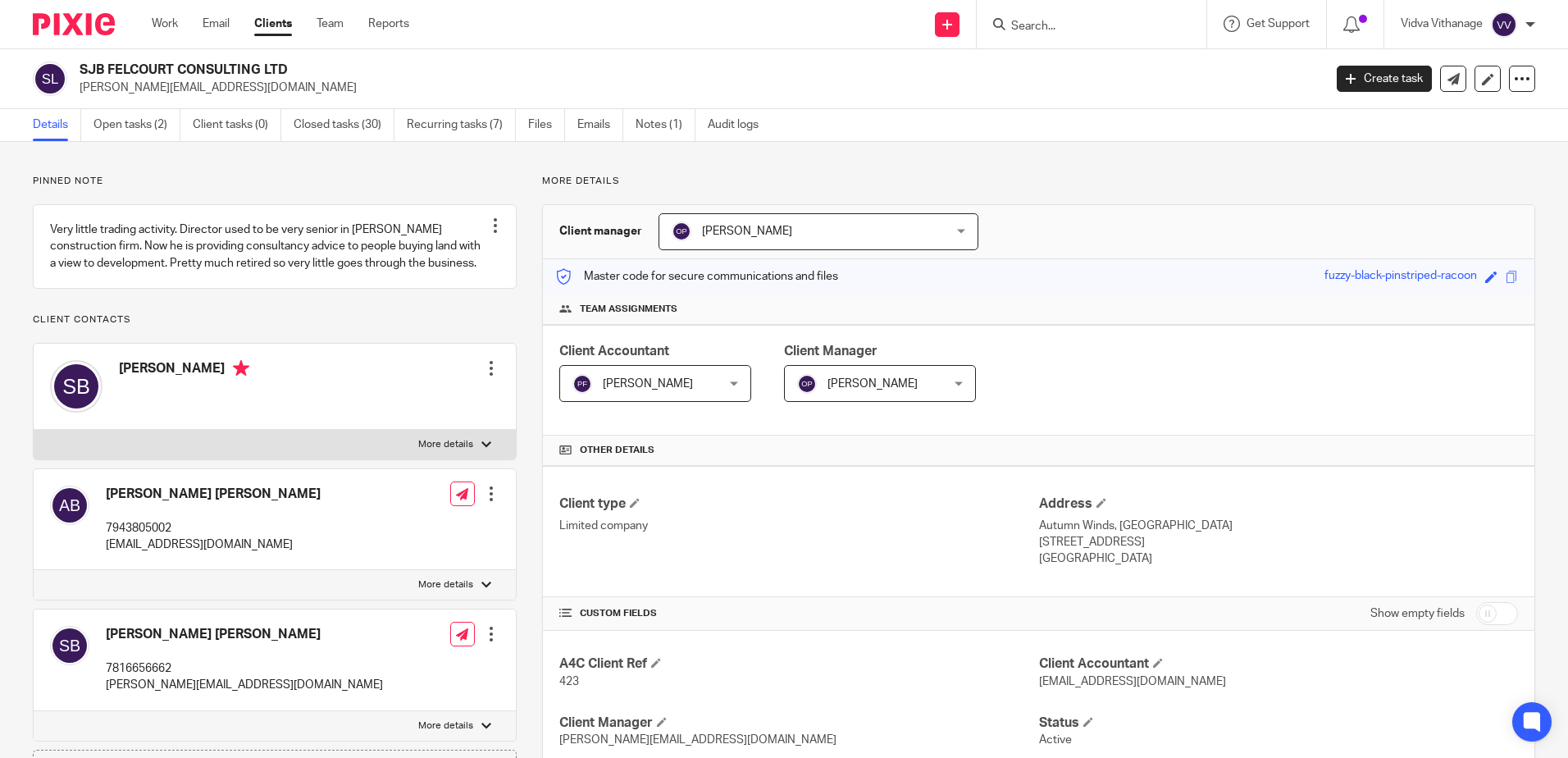
click at [74, 67] on div "SJB FELCOURT CONSULTING LTD [PERSON_NAME][EMAIL_ADDRESS][DOMAIN_NAME]" at bounding box center [672, 78] width 1279 height 35
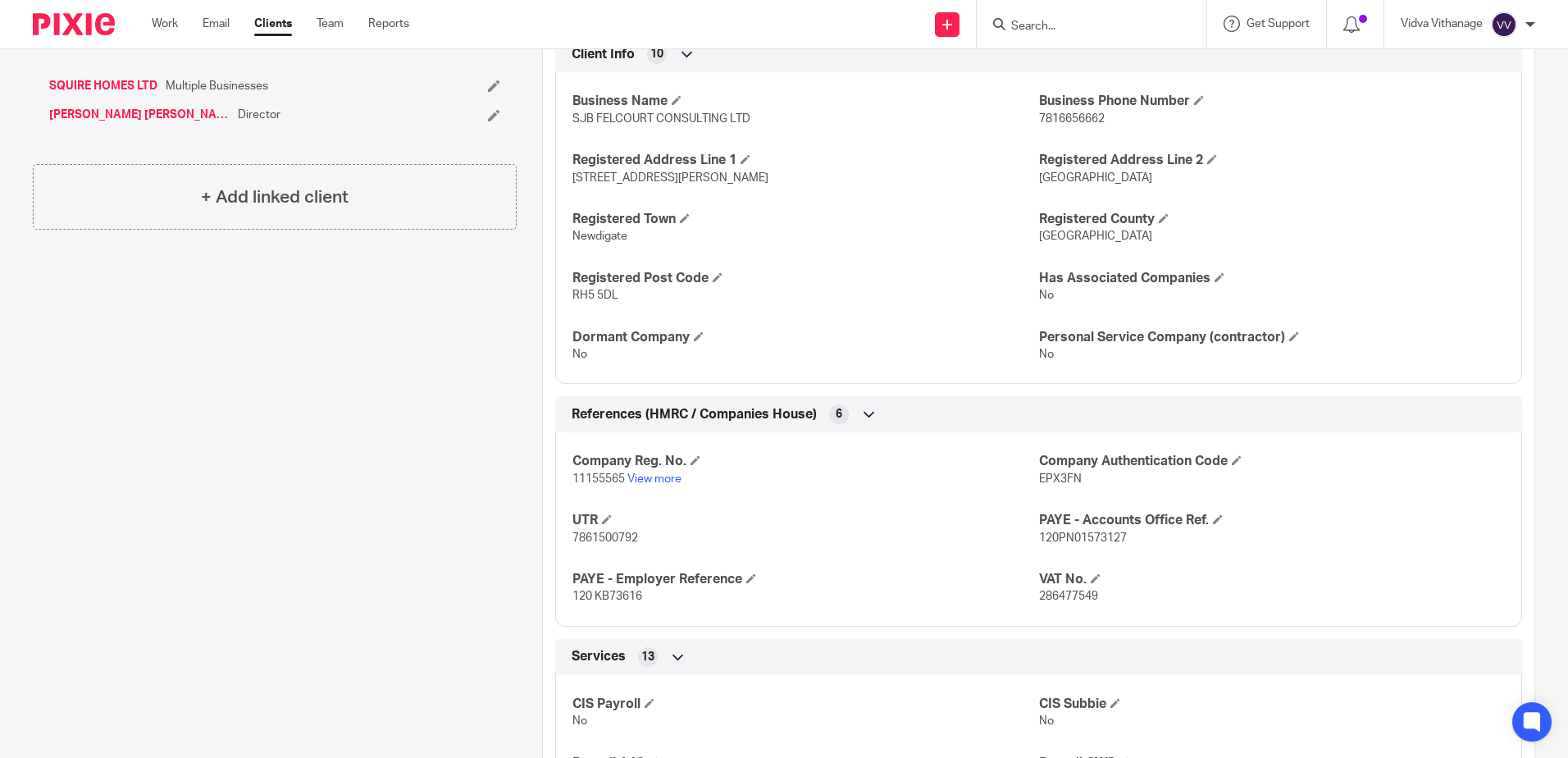
scroll to position [809, 0]
click at [660, 475] on link "View more" at bounding box center [654, 478] width 54 height 12
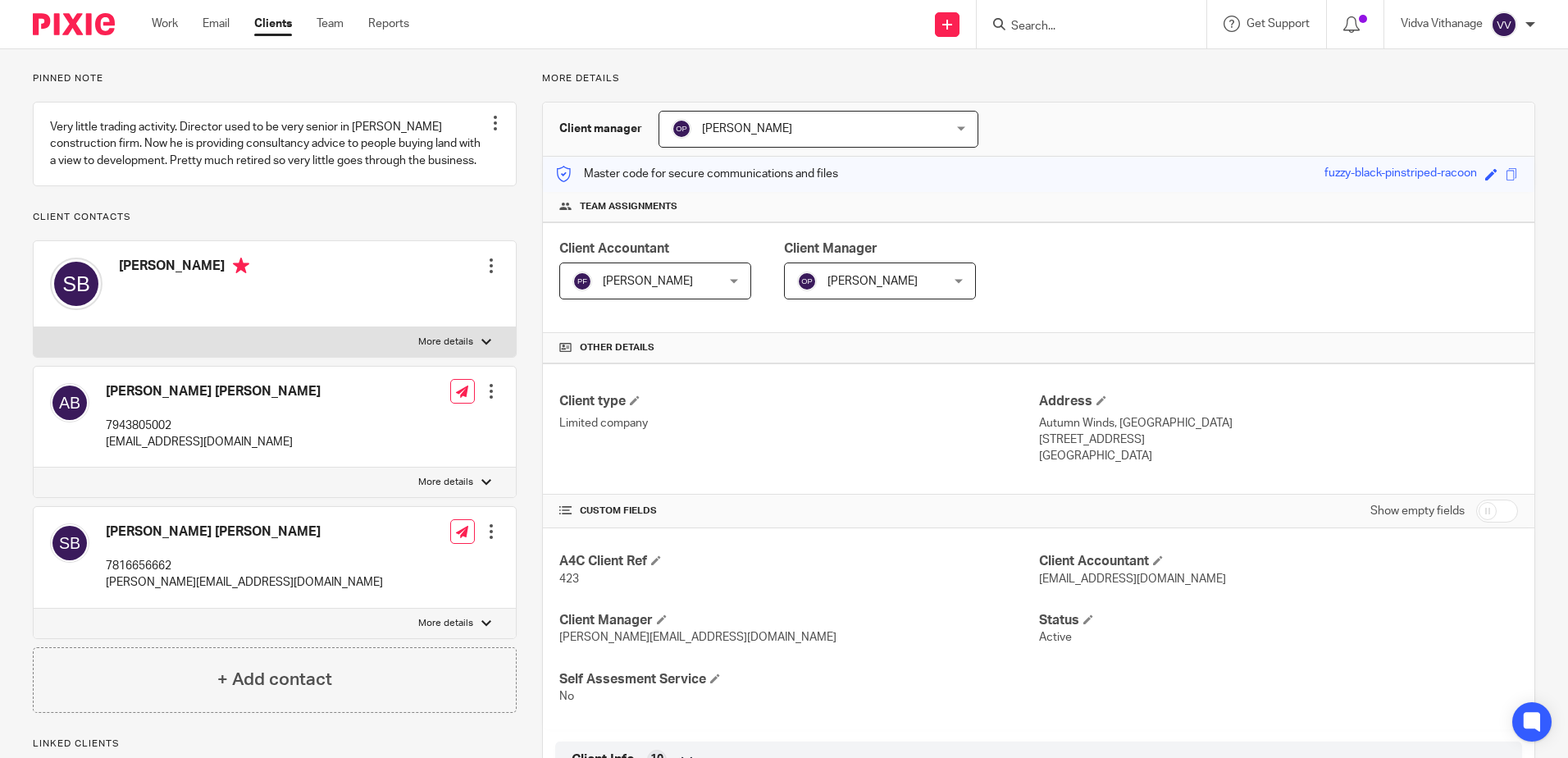
scroll to position [0, 0]
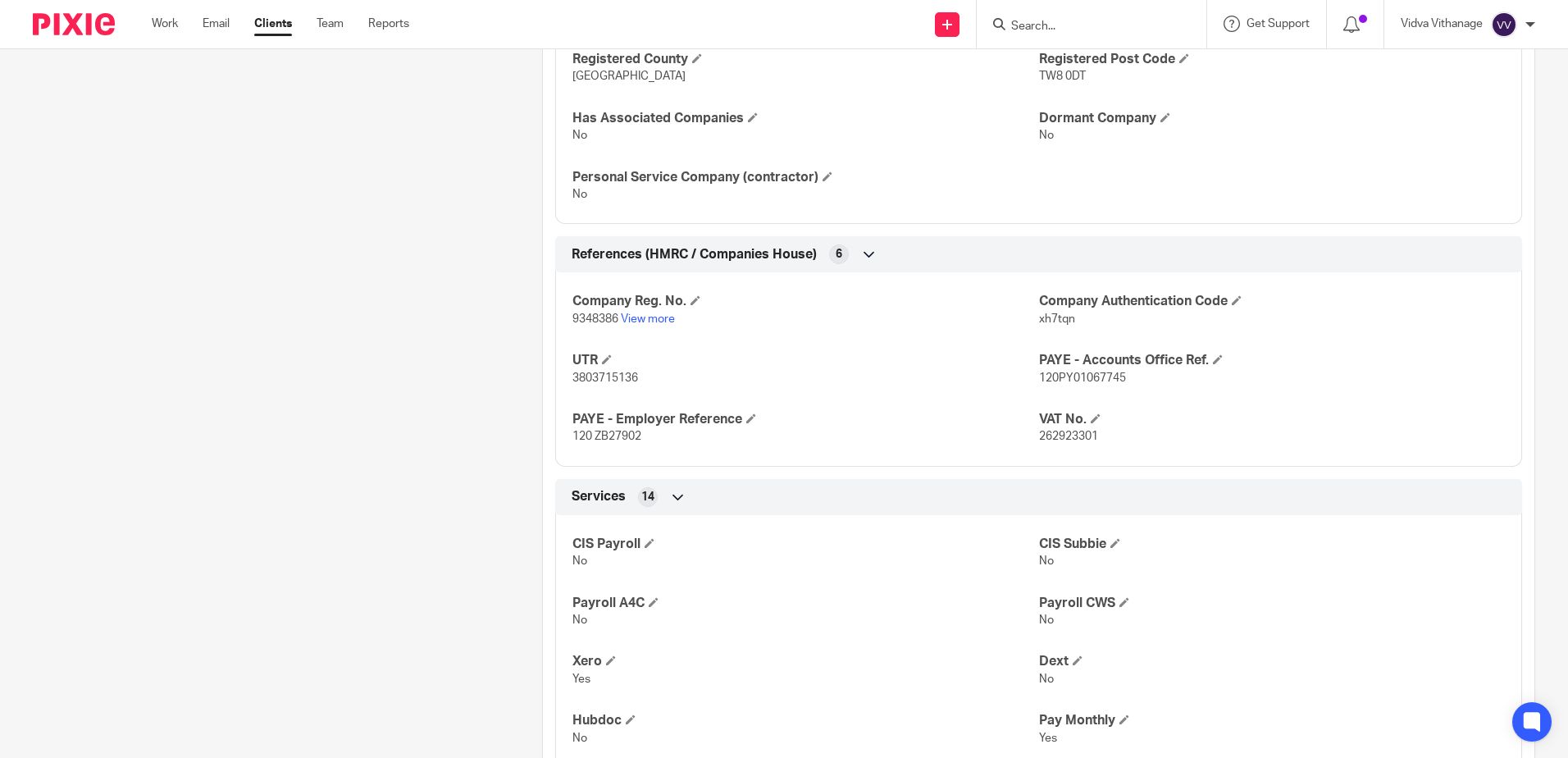
scroll to position [969, 0]
click at [646, 319] on link "View more" at bounding box center [647, 318] width 54 height 12
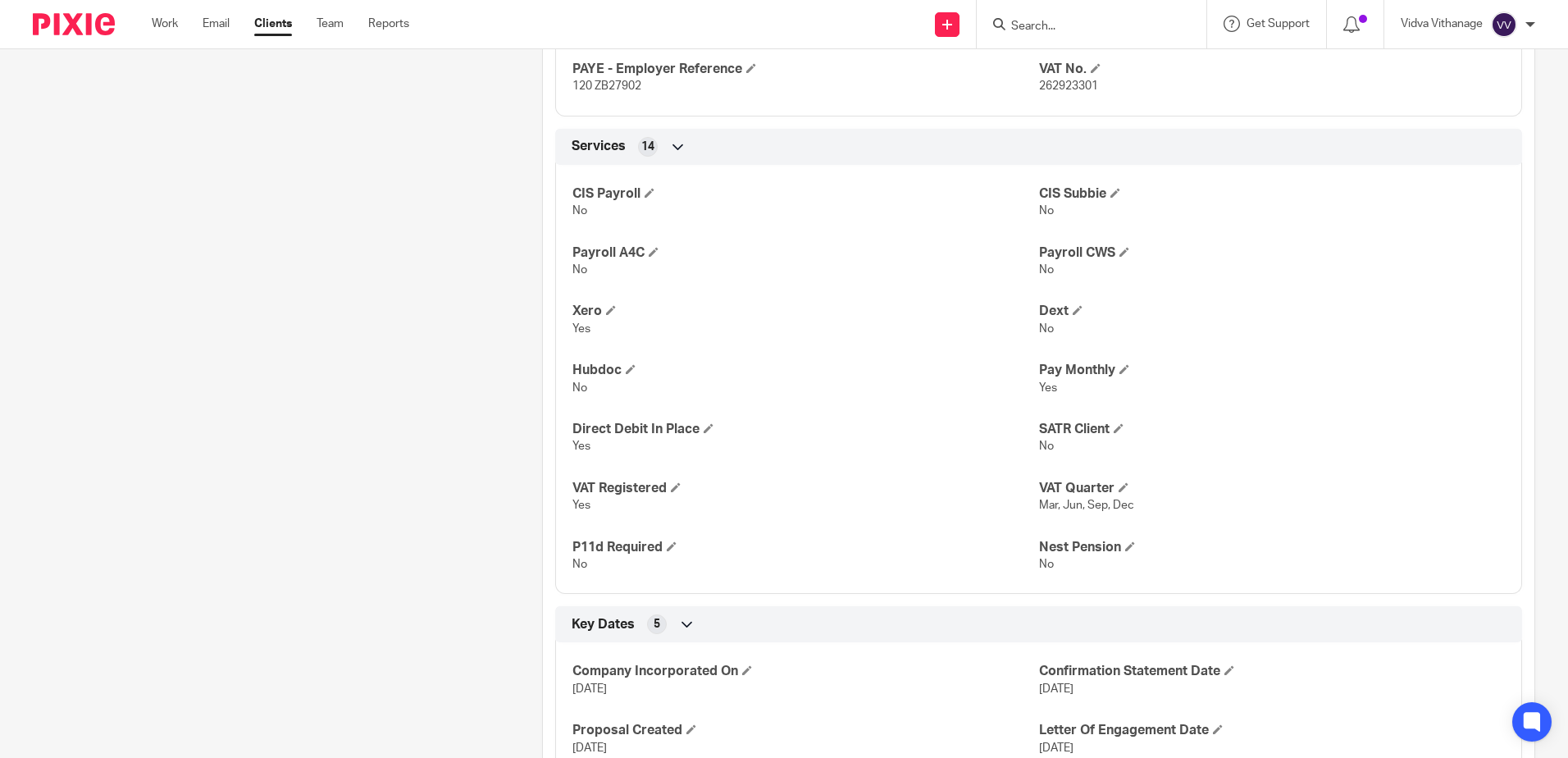
scroll to position [1318, 0]
